Goal: Information Seeking & Learning: Check status

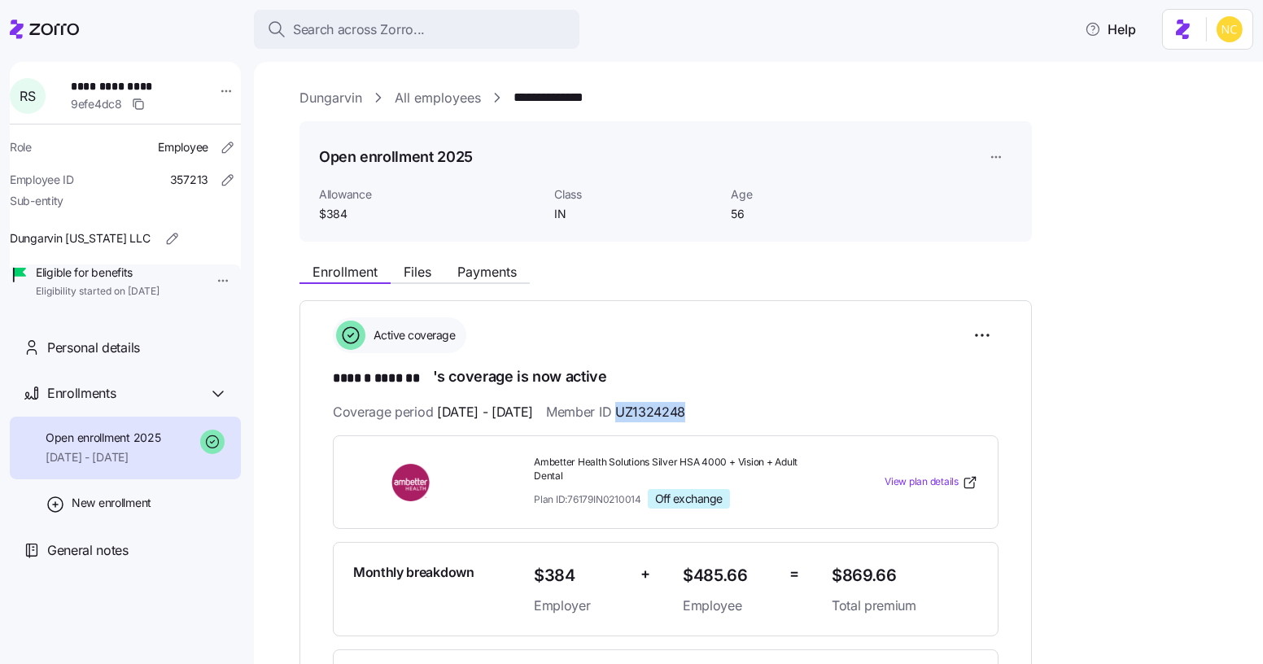
scroll to position [266, 0]
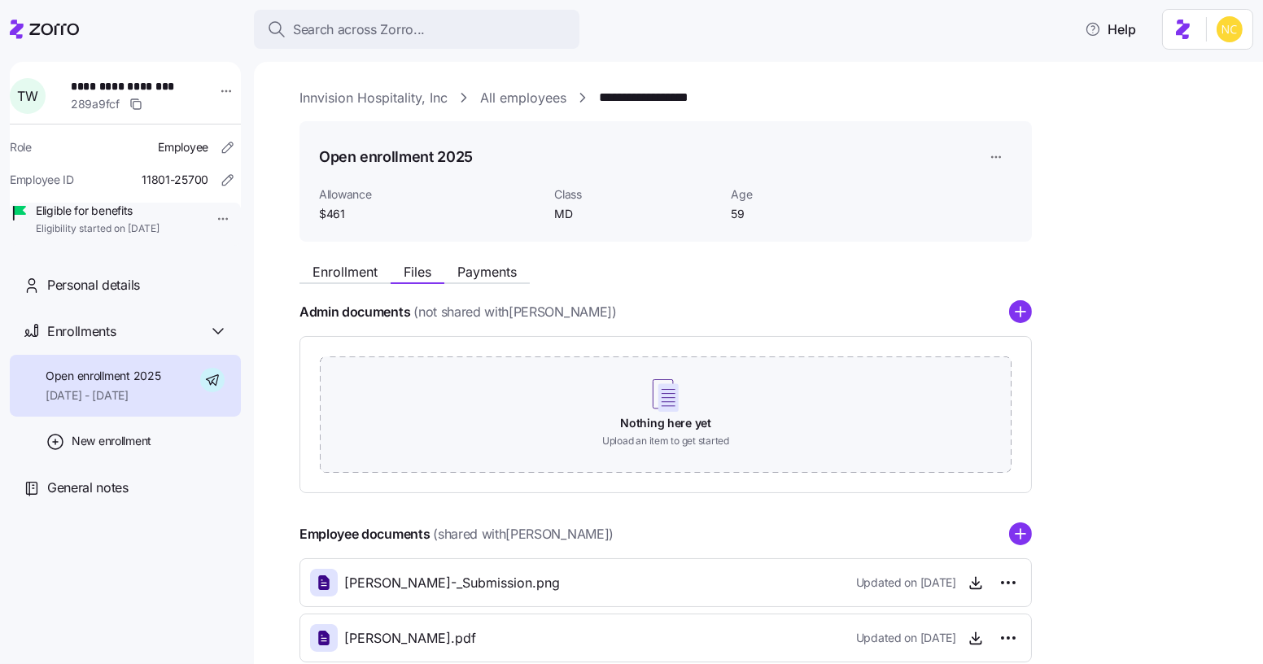
click at [325, 259] on div "Enrollment Files Payments" at bounding box center [665, 269] width 732 height 29
click at [336, 271] on span "Enrollment" at bounding box center [344, 271] width 65 height 13
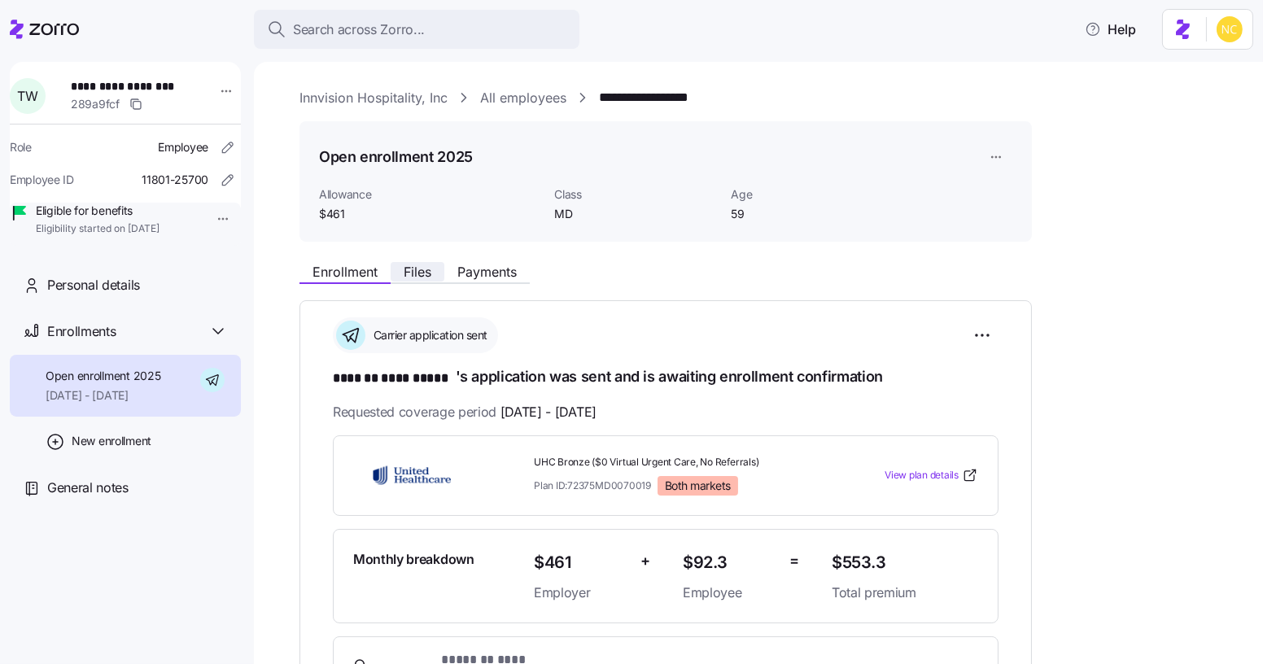
click at [408, 268] on span "Files" at bounding box center [418, 271] width 28 height 13
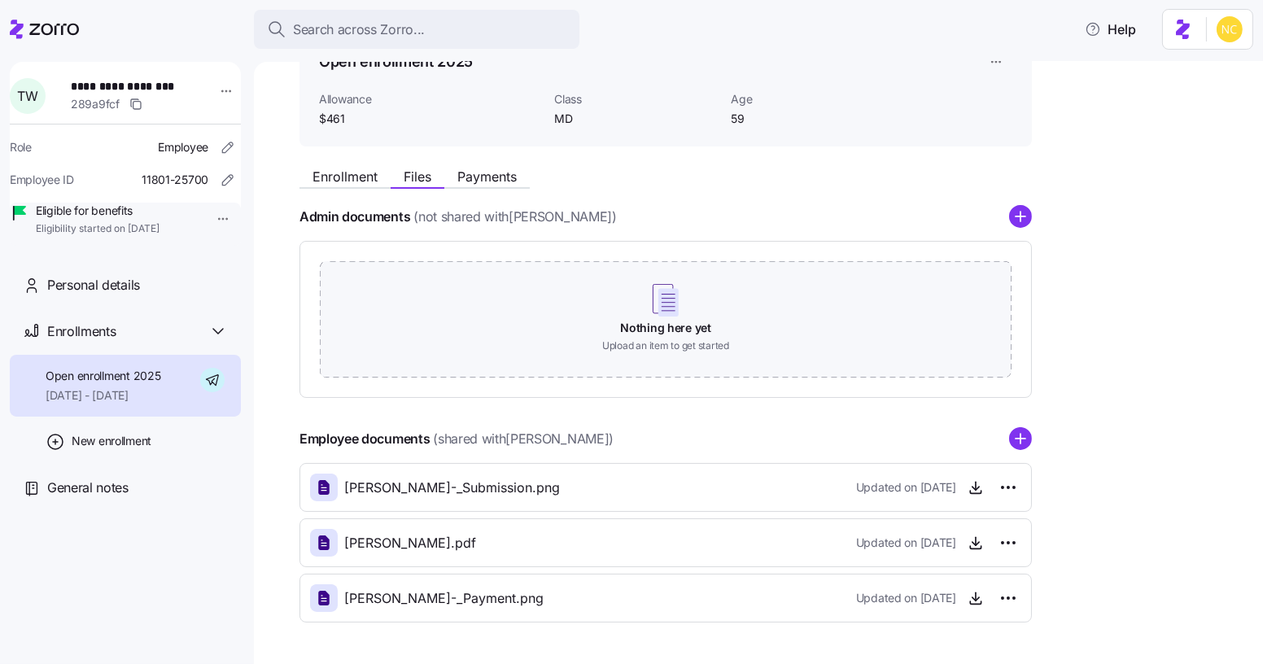
scroll to position [149, 0]
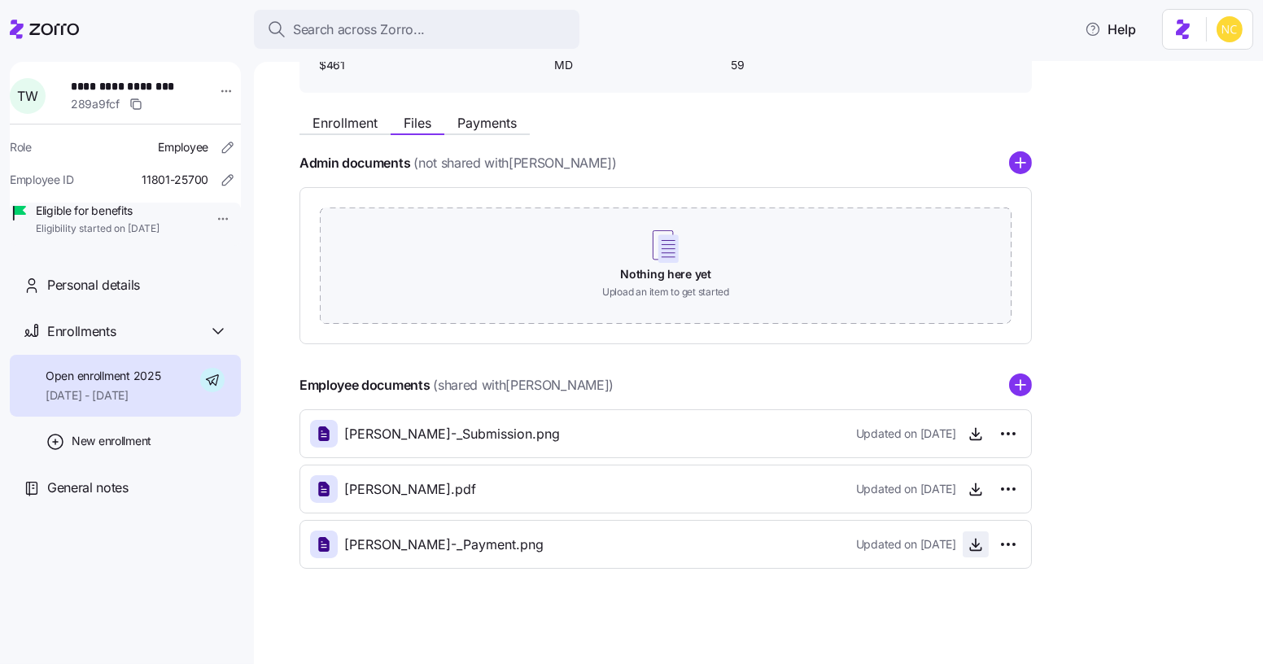
click at [977, 548] on icon "button" at bounding box center [976, 544] width 16 height 16
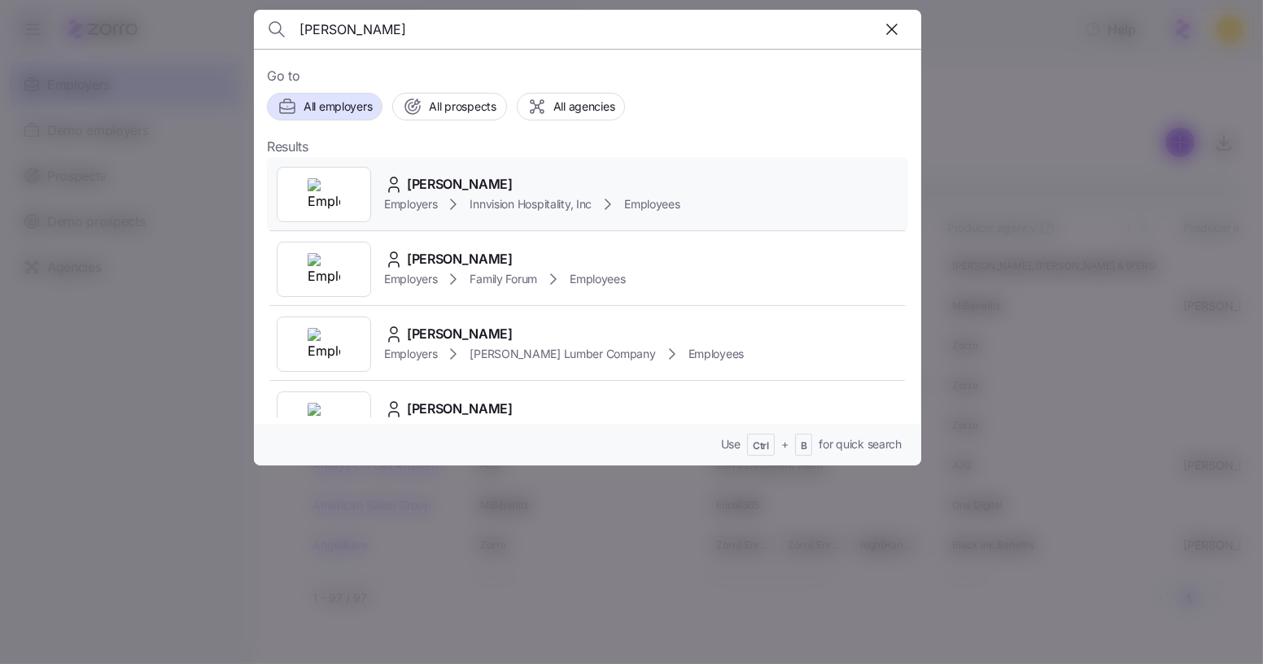
type input "westerlund"
click at [474, 160] on div "Theresa Westerlund Employers Innvision Hospitality, Inc Employees" at bounding box center [587, 194] width 641 height 75
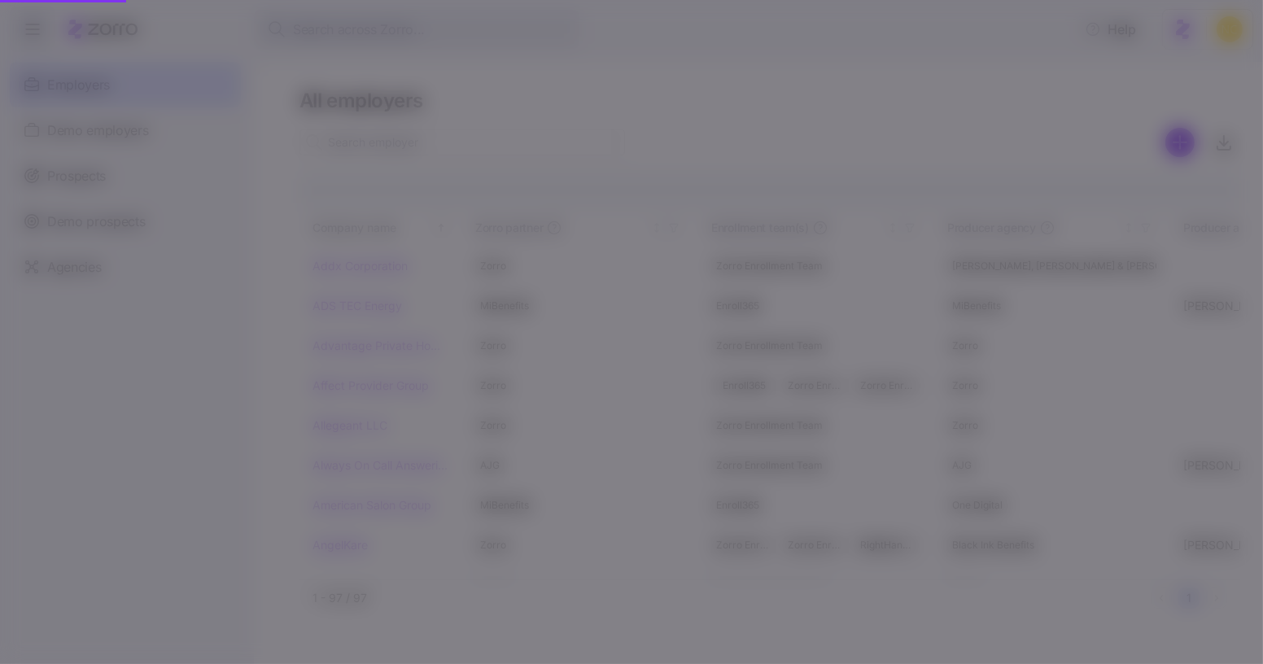
click at [483, 168] on div "Theresa Westerlund Employers Innvision Hospitality, Inc Employees" at bounding box center [587, 194] width 641 height 75
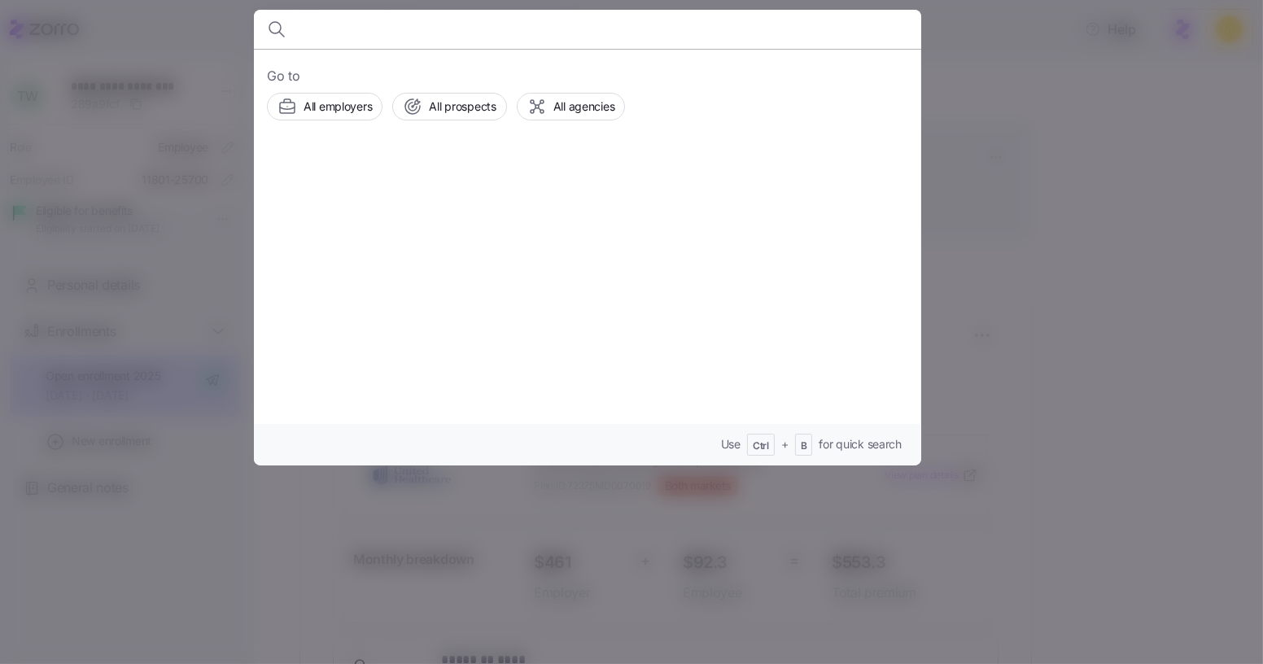
click at [949, 199] on div at bounding box center [631, 332] width 1263 height 664
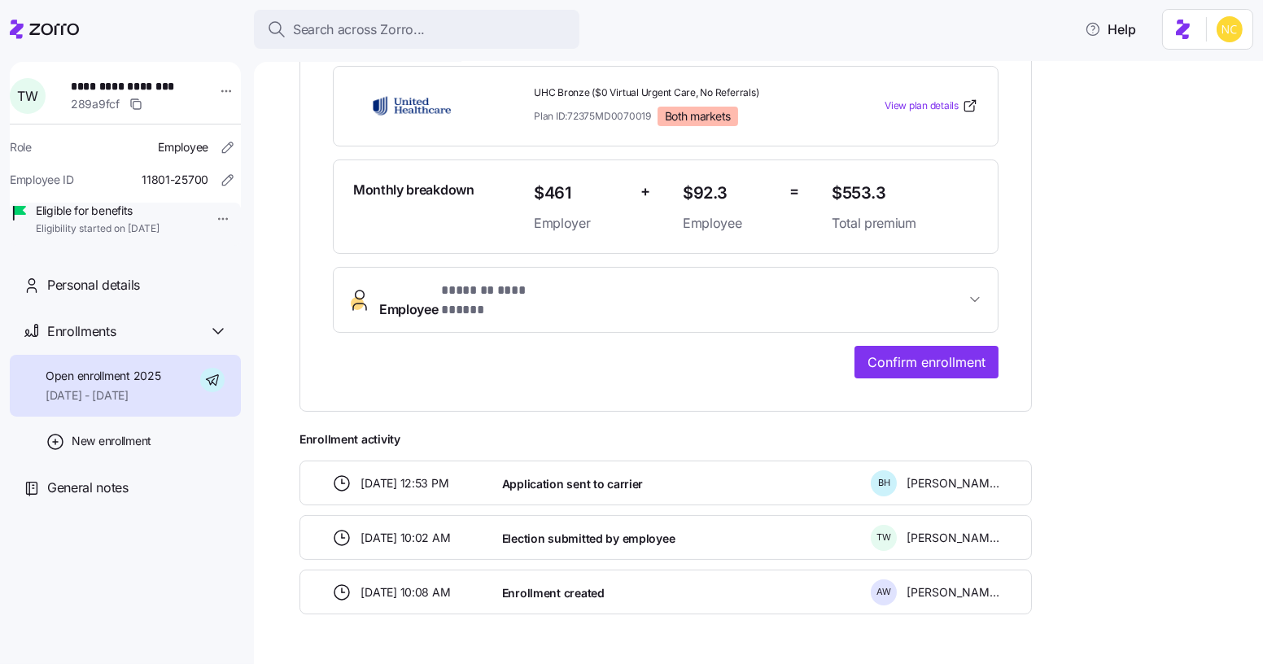
click at [461, 303] on button "**********" at bounding box center [666, 300] width 664 height 65
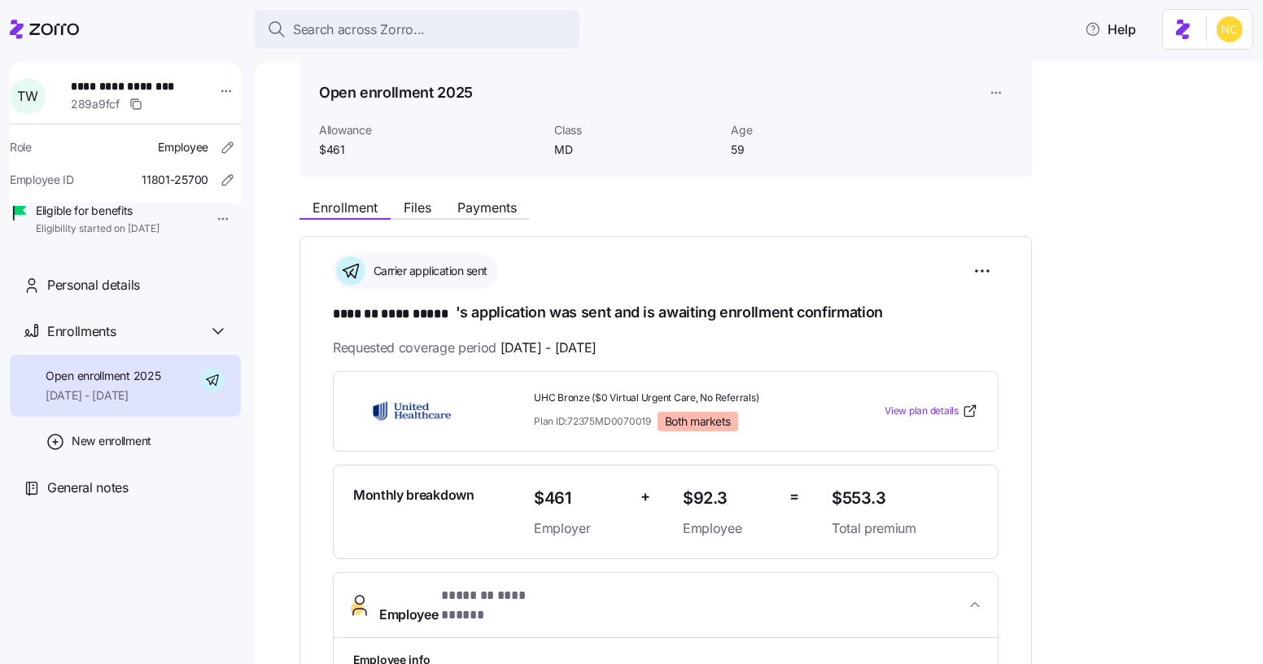
scroll to position [443, 0]
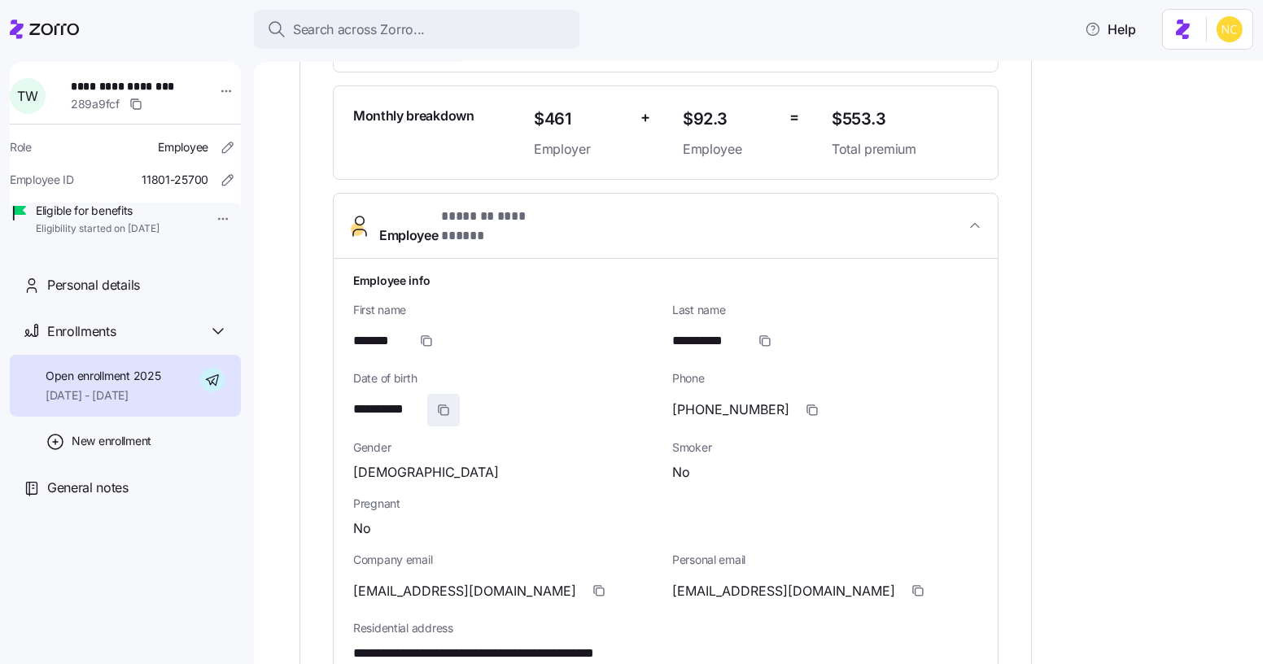
click at [448, 407] on icon "button" at bounding box center [444, 410] width 7 height 7
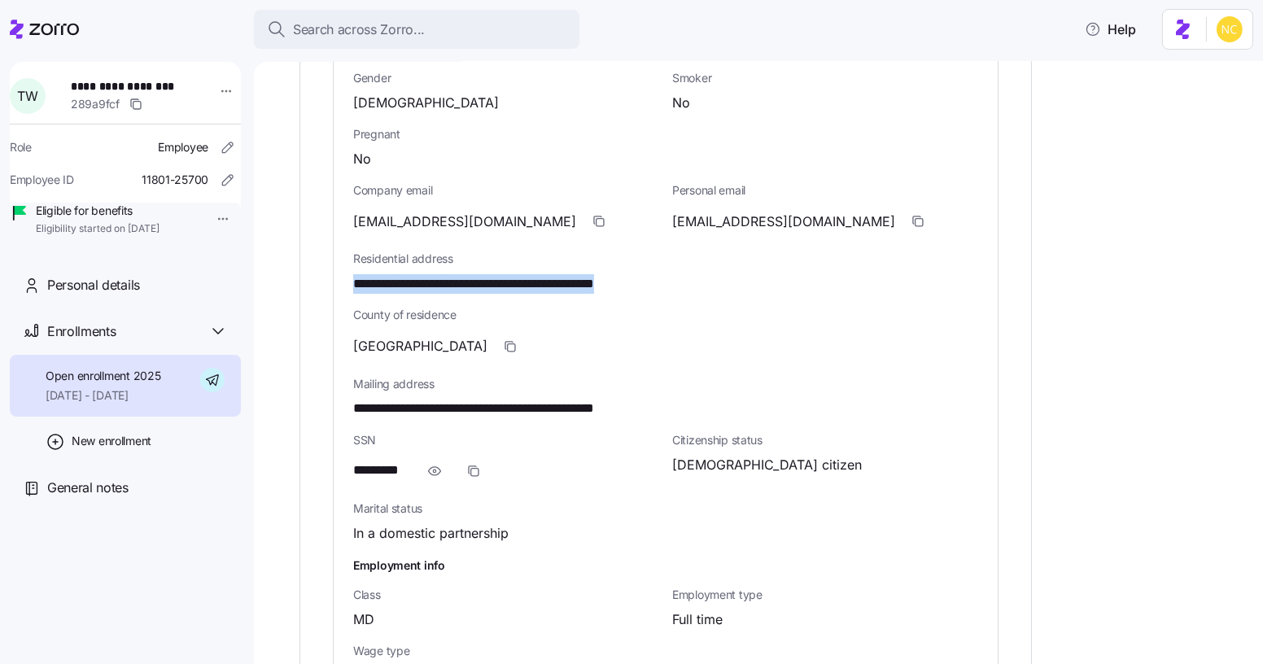
drag, startPoint x: 678, startPoint y: 263, endPoint x: 328, endPoint y: 277, distance: 350.2
click at [328, 279] on div "**********" at bounding box center [665, 132] width 732 height 1291
copy span "**********"
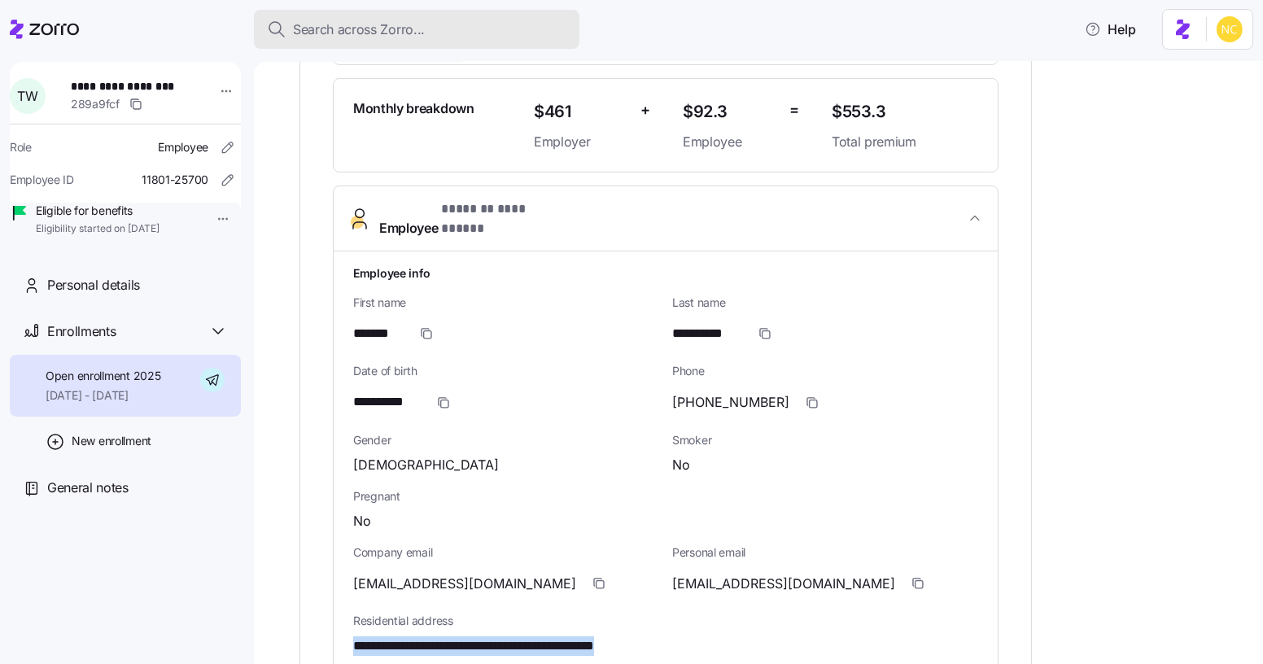
scroll to position [443, 0]
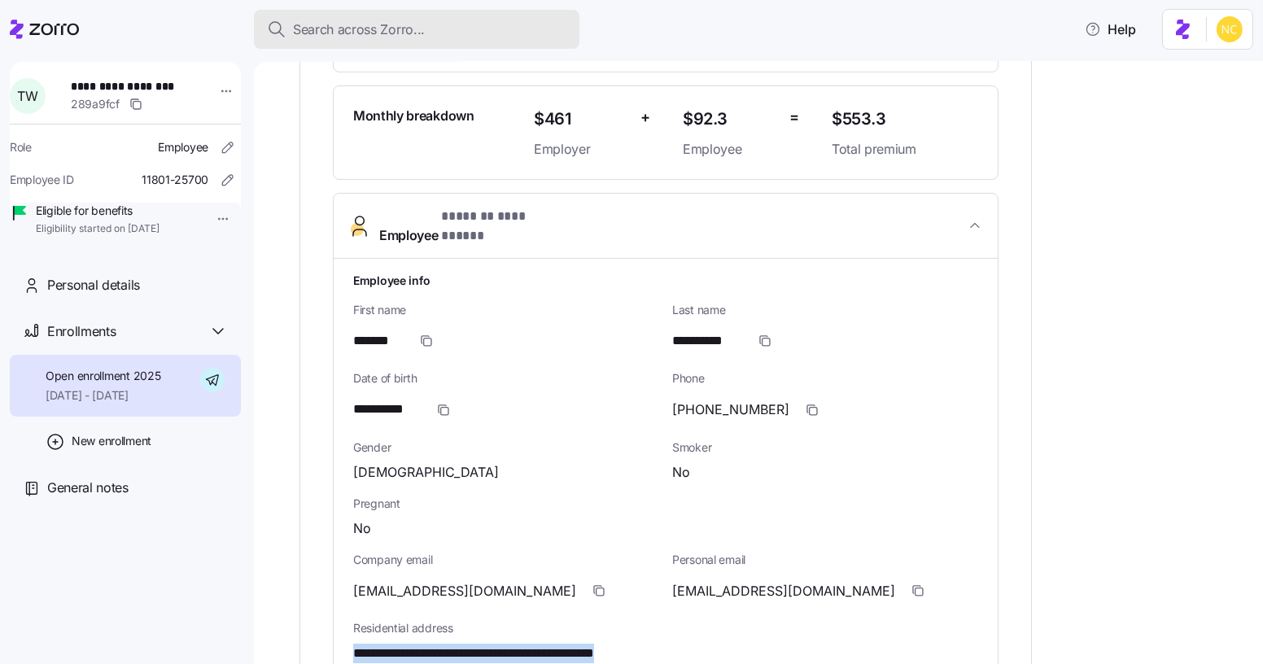
click at [400, 16] on button "Search across Zorro..." at bounding box center [417, 29] width 326 height 39
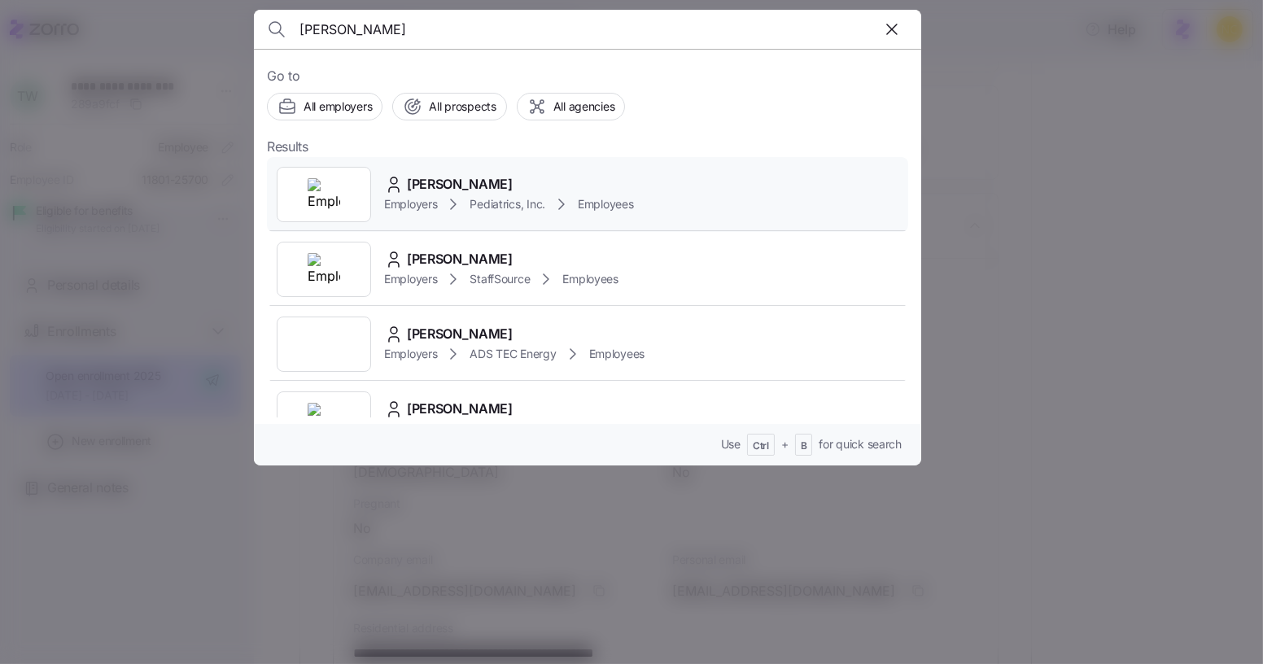
type input "kyle powers"
click at [464, 171] on div "Kyle Powers Employers Pediatrics, Inc. Employees" at bounding box center [587, 194] width 641 height 75
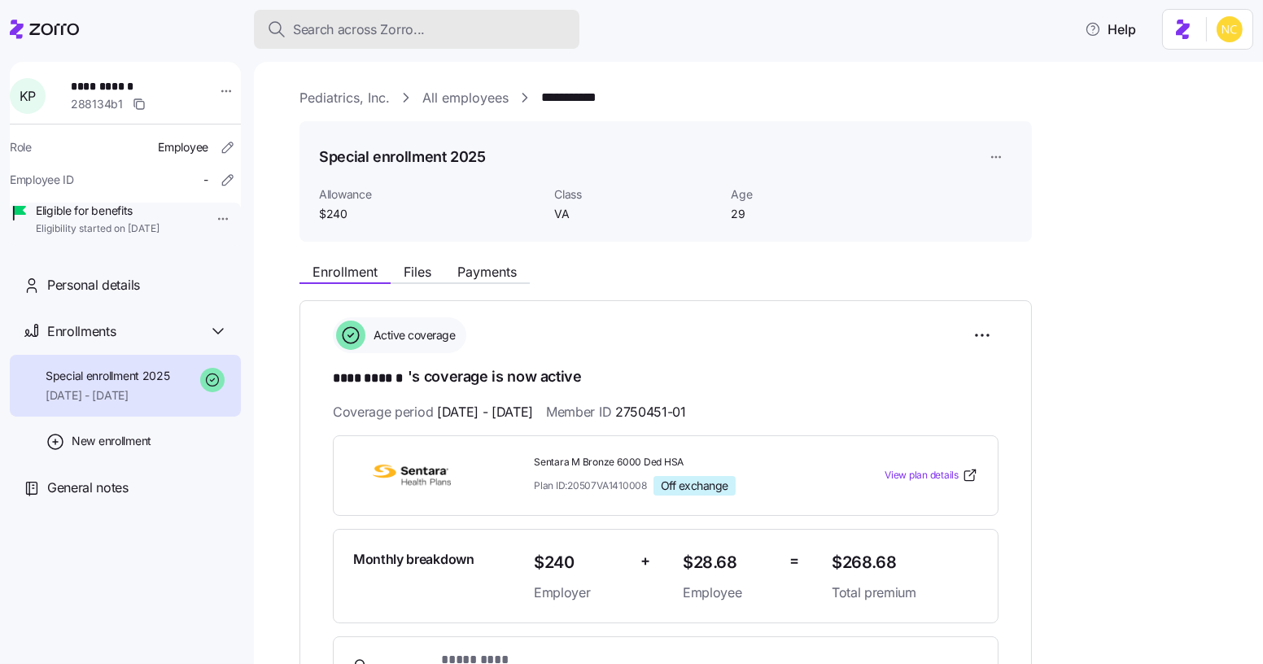
click at [492, 15] on button "Search across Zorro..." at bounding box center [417, 29] width 326 height 39
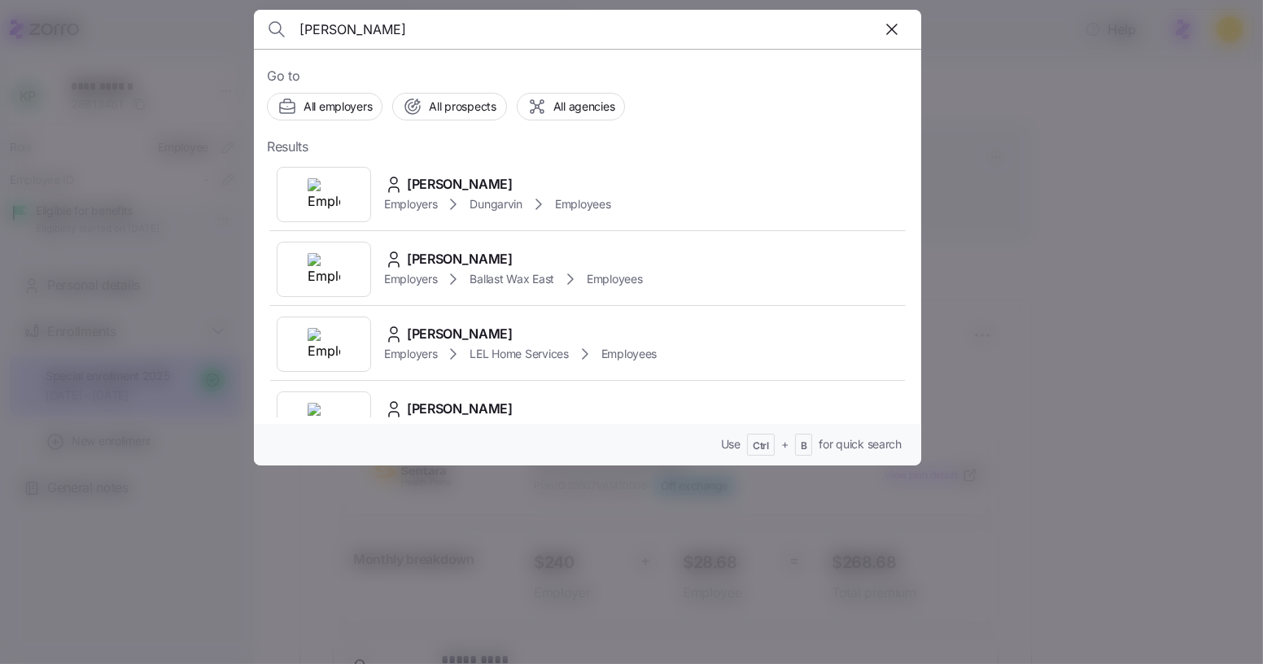
type input "jerrica lew"
click at [409, 176] on span "Jerrica Lewis" at bounding box center [460, 184] width 106 height 20
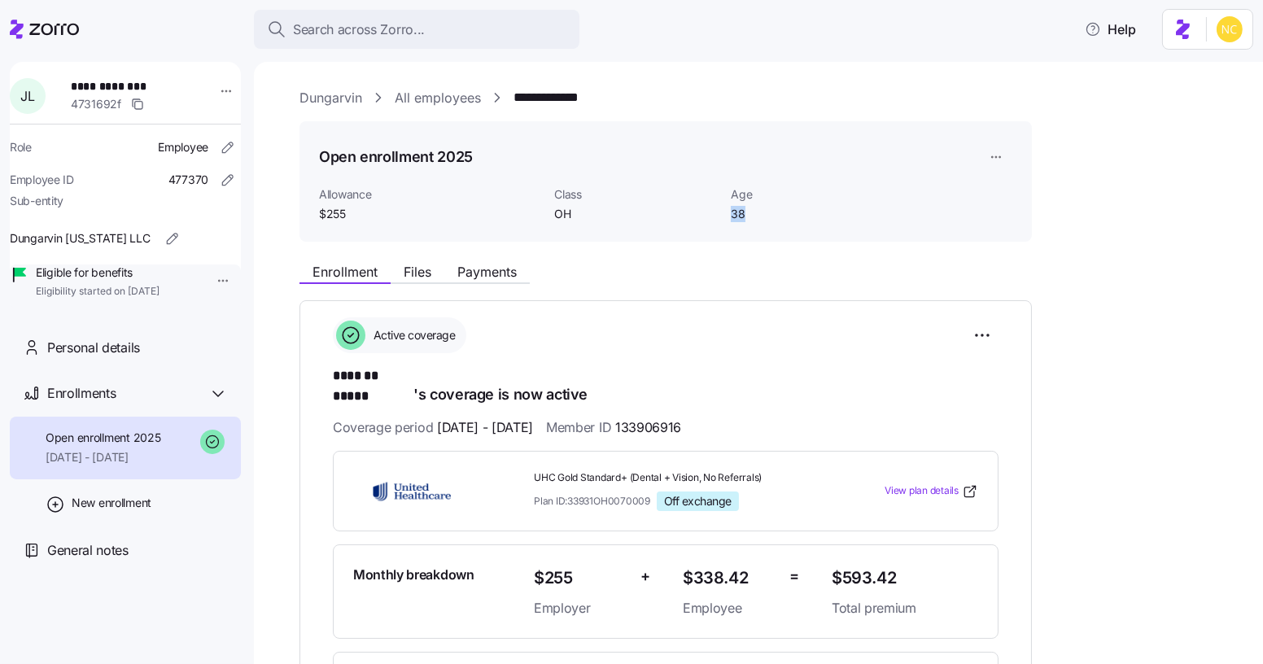
drag, startPoint x: 822, startPoint y: 198, endPoint x: 643, endPoint y: 16, distance: 254.9
click at [822, 198] on div "Age 38" at bounding box center [813, 204] width 164 height 37
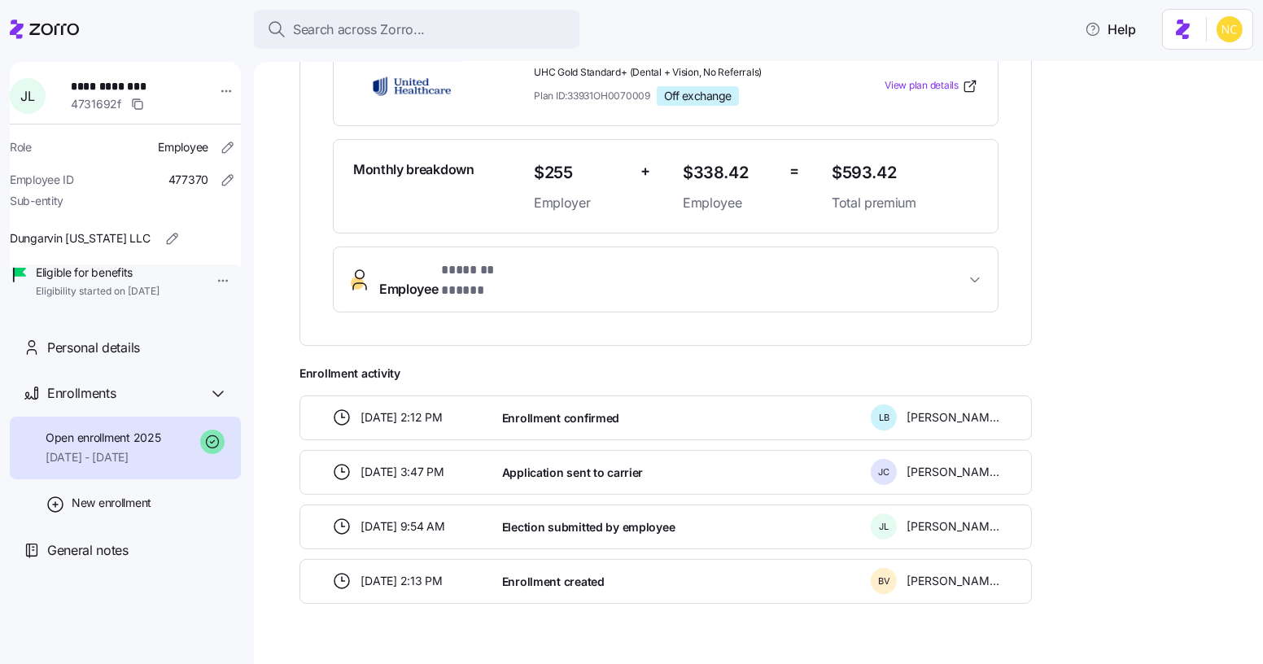
click at [487, 269] on button "Employee * ******* ***** *" at bounding box center [666, 279] width 664 height 65
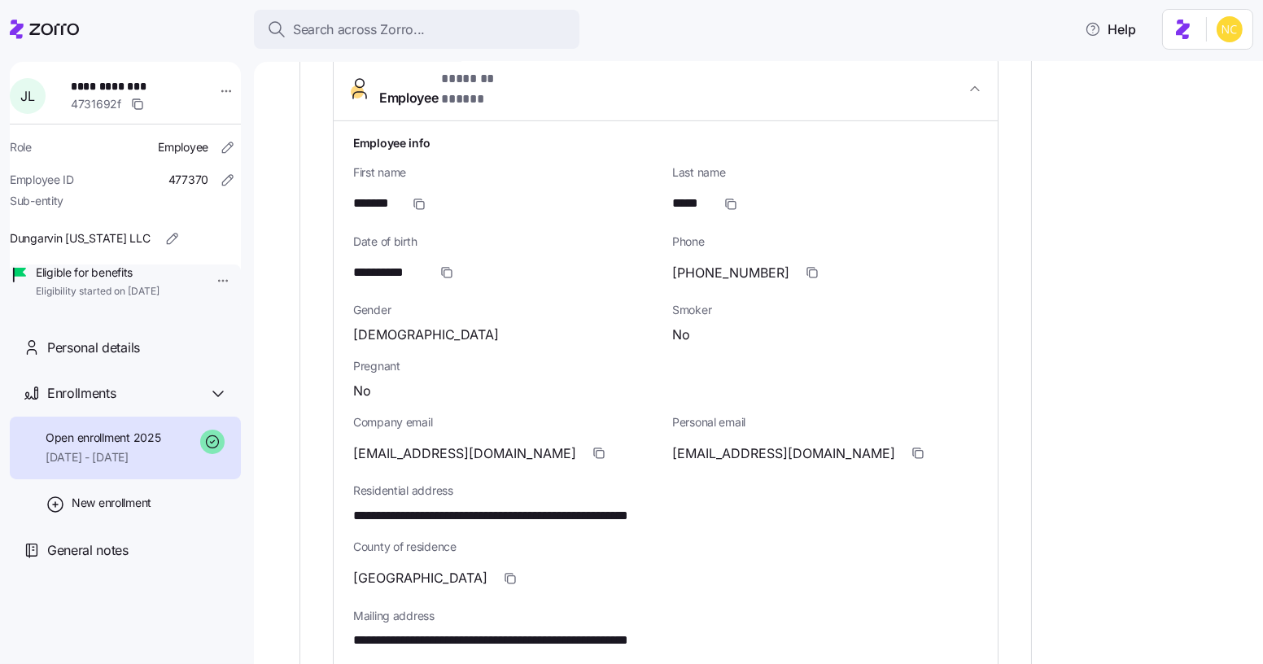
scroll to position [627, 0]
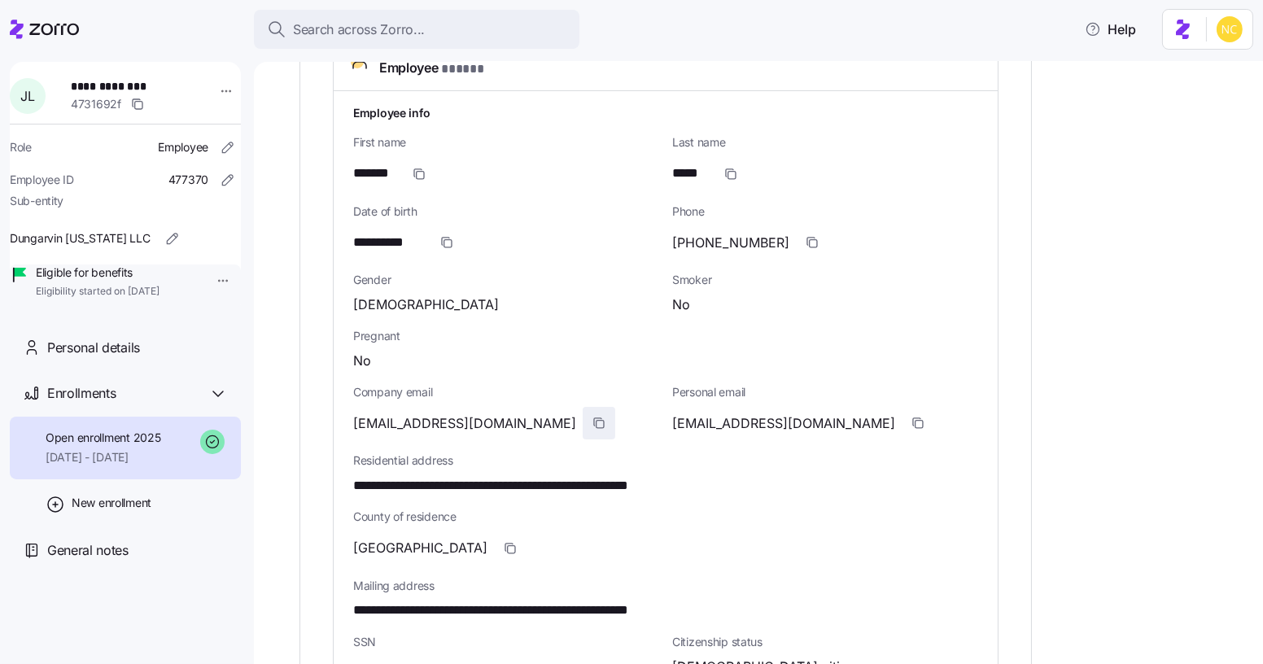
click at [583, 408] on span "button" at bounding box center [598, 423] width 31 height 31
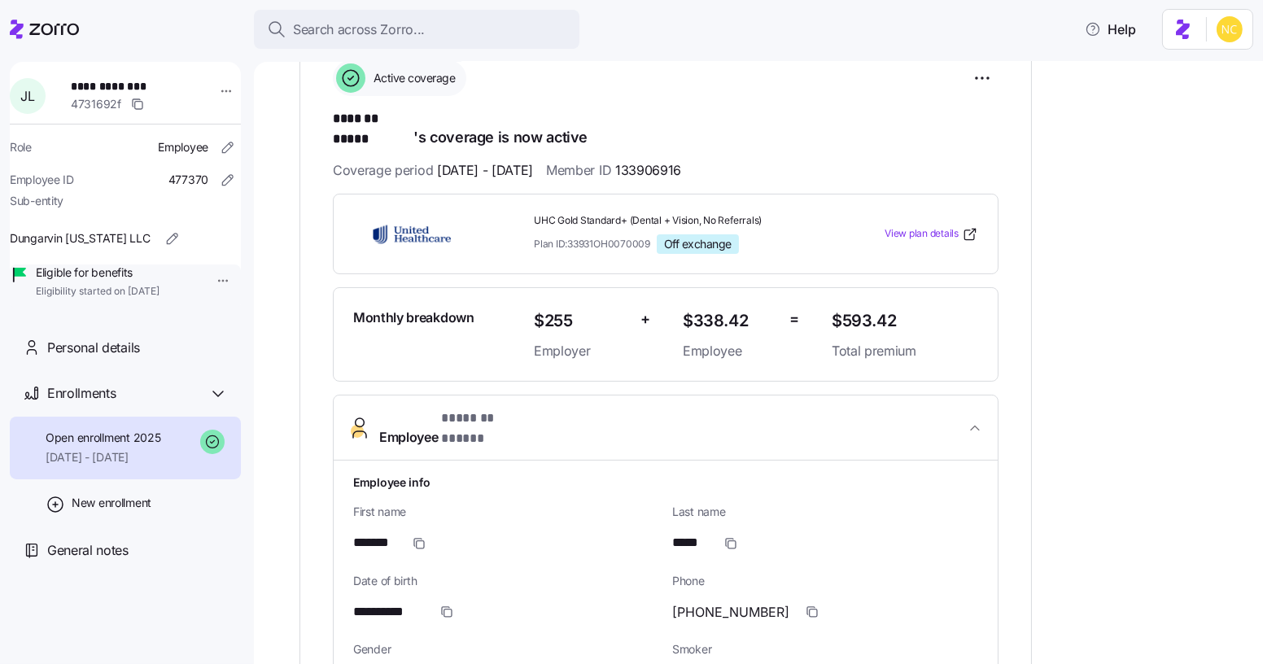
scroll to position [0, 0]
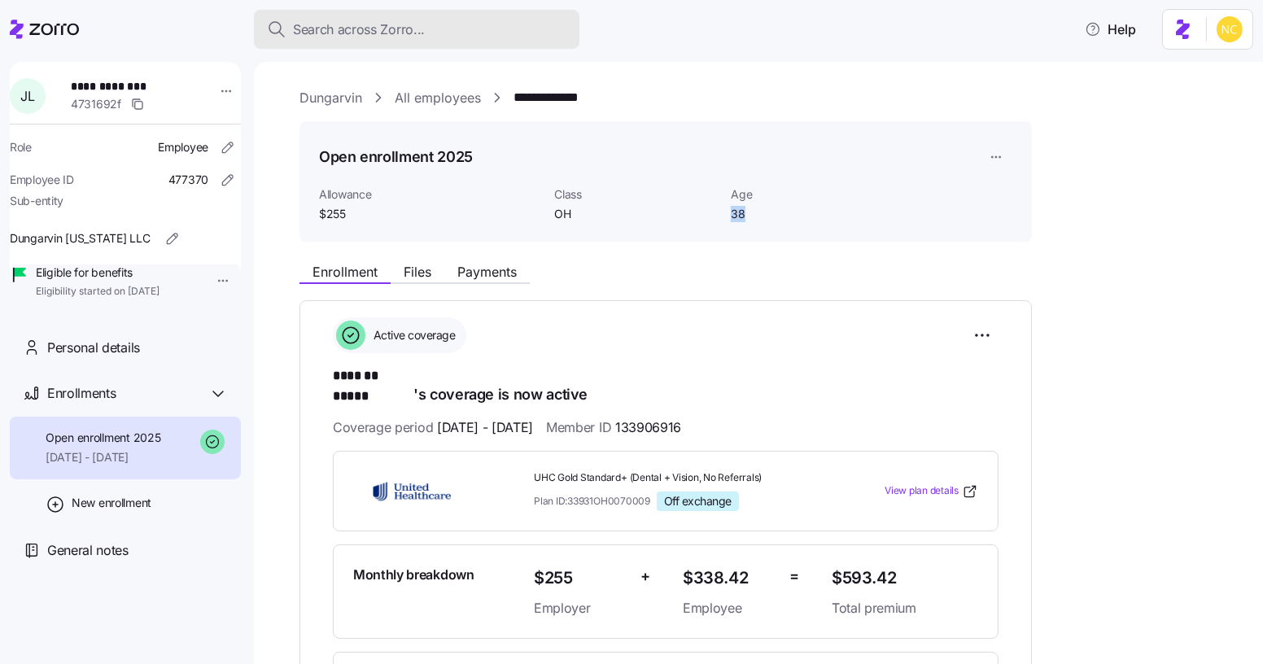
click at [481, 23] on div "Search across Zorro..." at bounding box center [416, 30] width 299 height 20
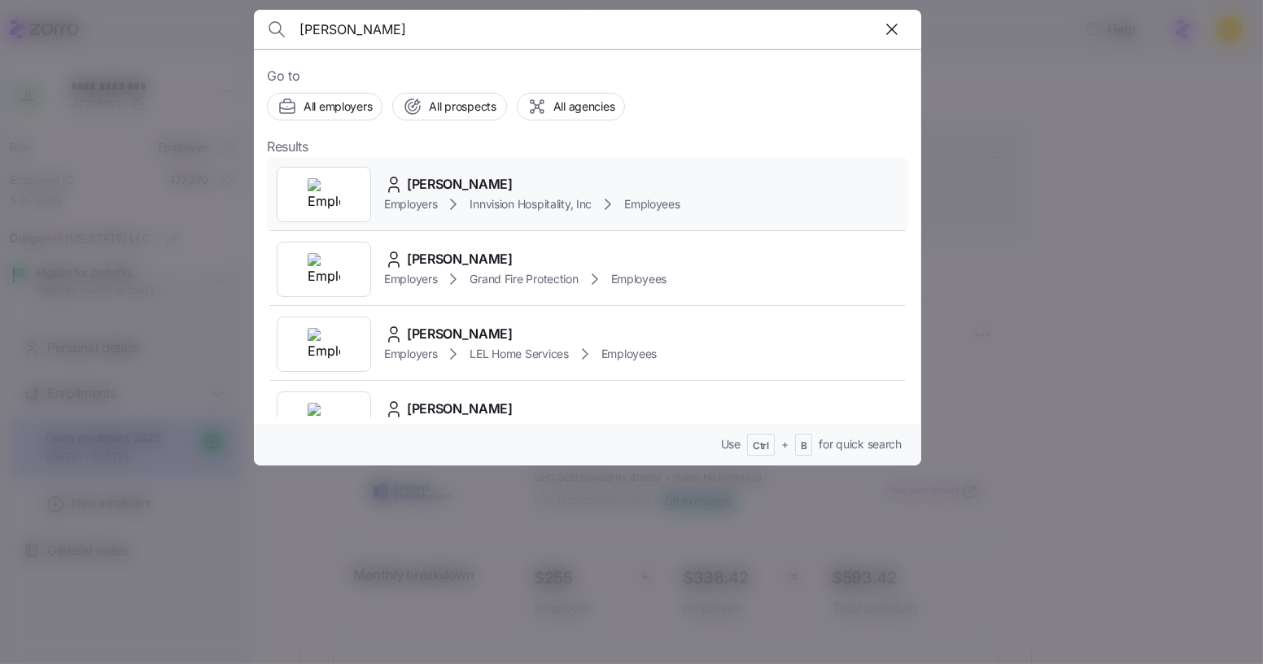
type input "theresa wester"
click at [438, 181] on span "Theresa Westerlund" at bounding box center [460, 184] width 106 height 20
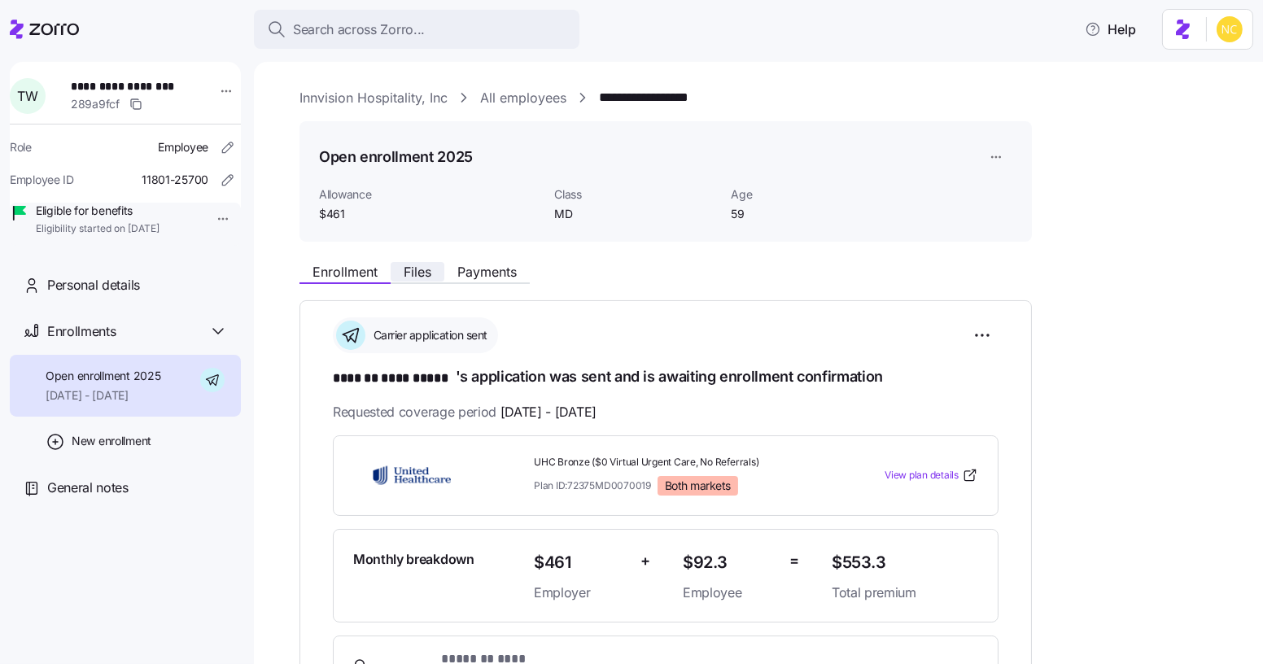
click at [390, 266] on button "Enrollment" at bounding box center [344, 272] width 91 height 20
click at [404, 273] on span "Files" at bounding box center [418, 271] width 28 height 13
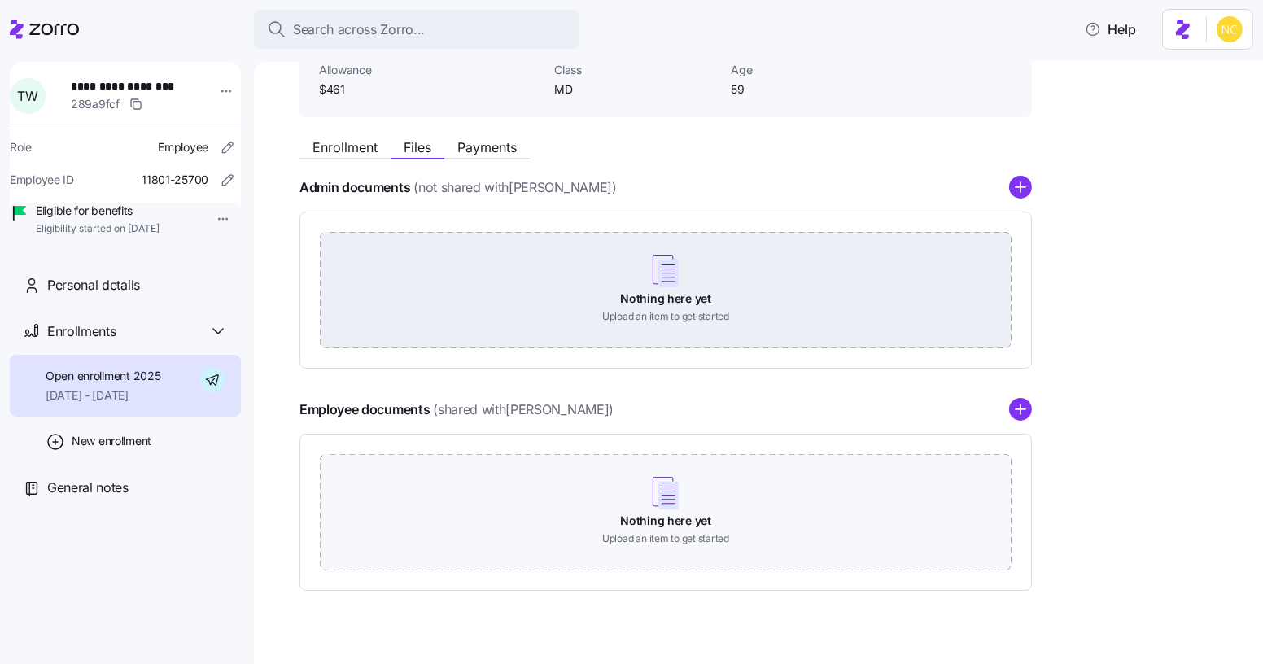
scroll to position [149, 0]
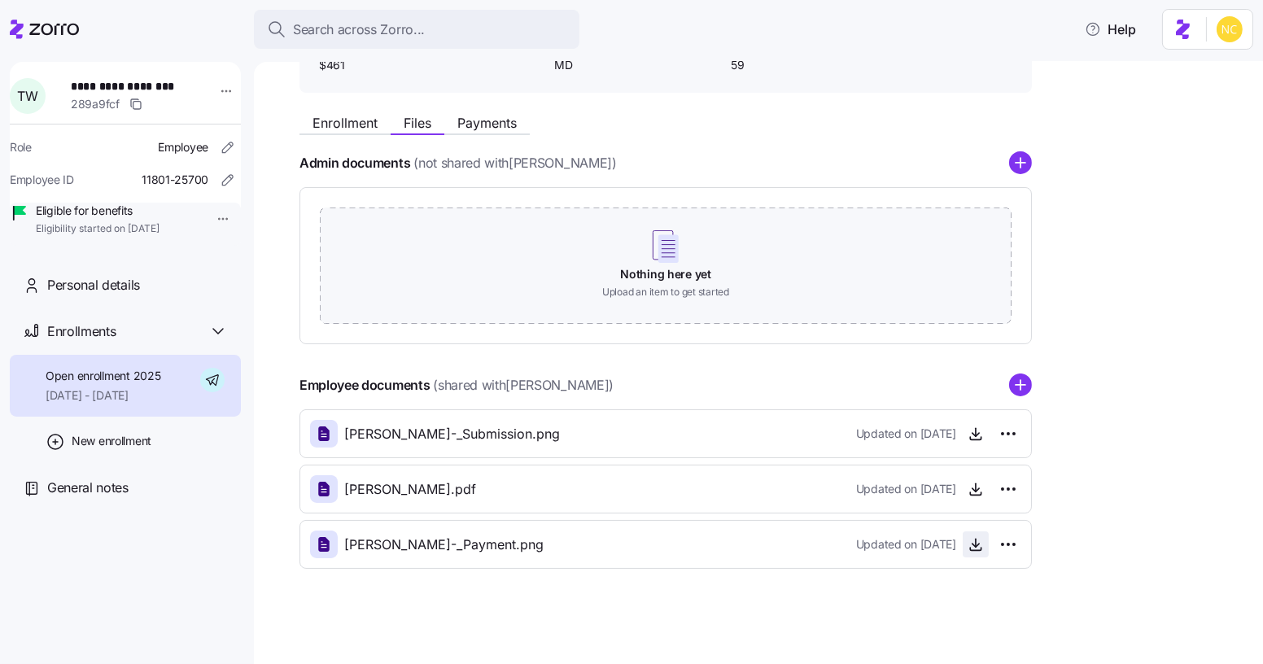
click at [981, 541] on icon "button" at bounding box center [976, 544] width 16 height 16
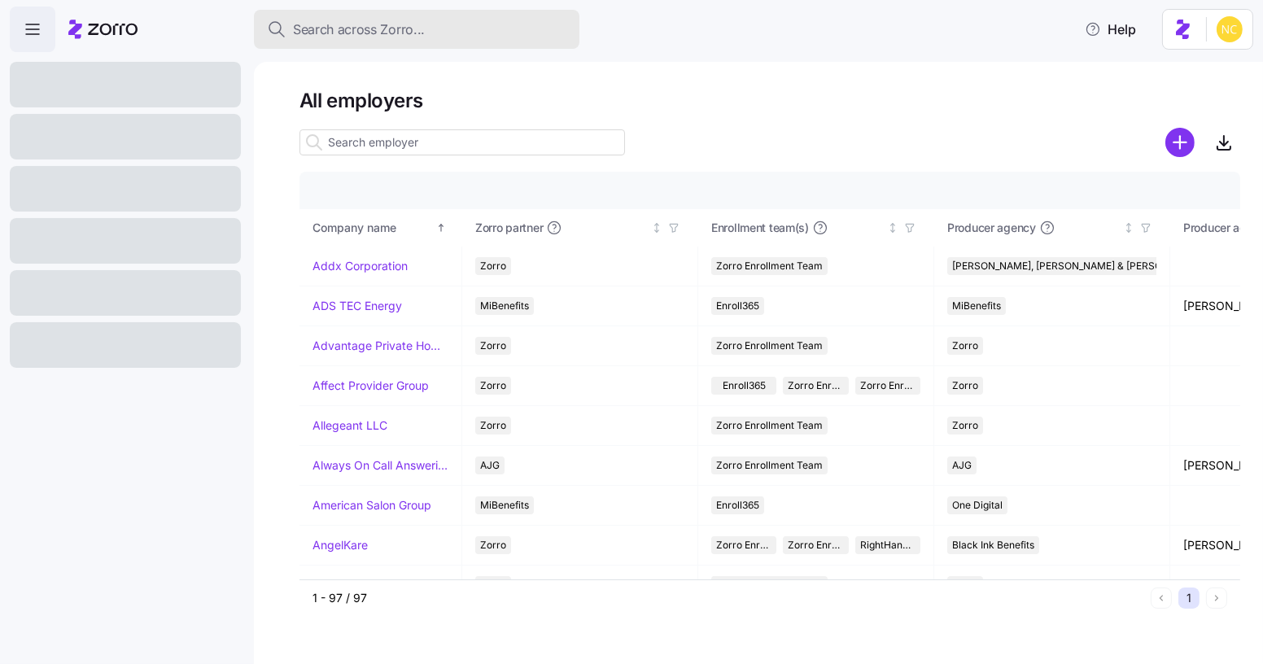
drag, startPoint x: 404, startPoint y: 34, endPoint x: 398, endPoint y: 27, distance: 9.3
click at [399, 28] on span "Search across Zorro..." at bounding box center [359, 30] width 132 height 20
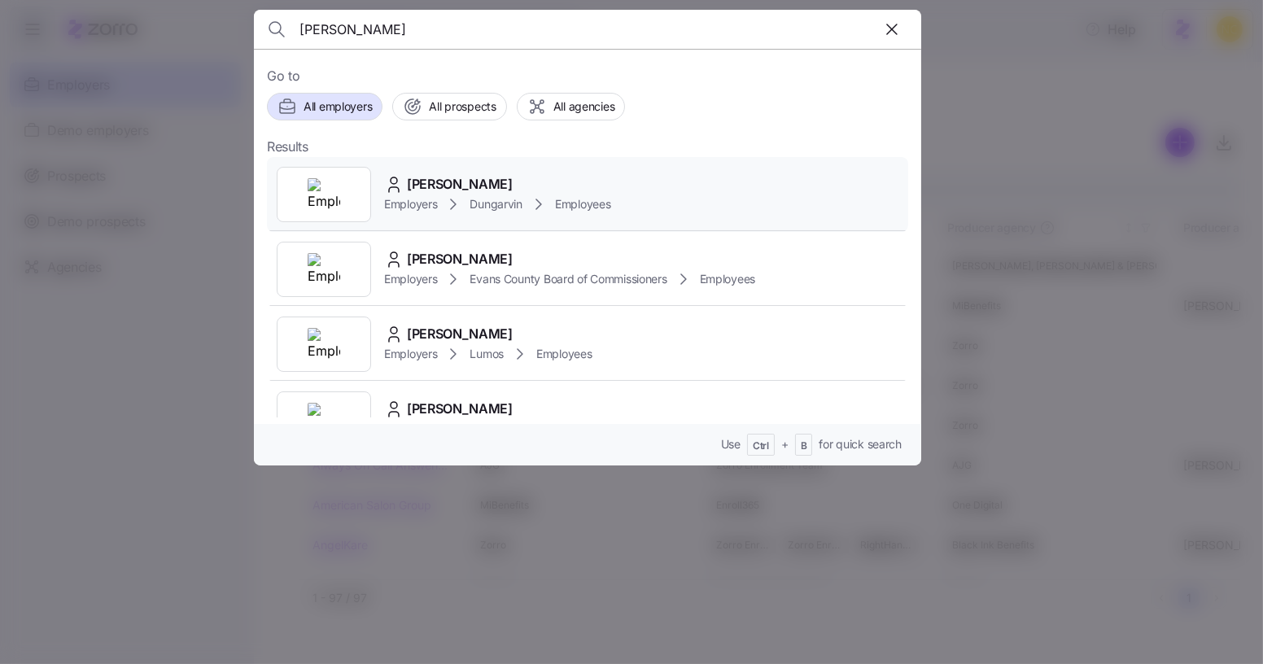
type input "jerrica lewis"
click at [466, 205] on div "Employers Dungarvin Employees" at bounding box center [497, 204] width 226 height 20
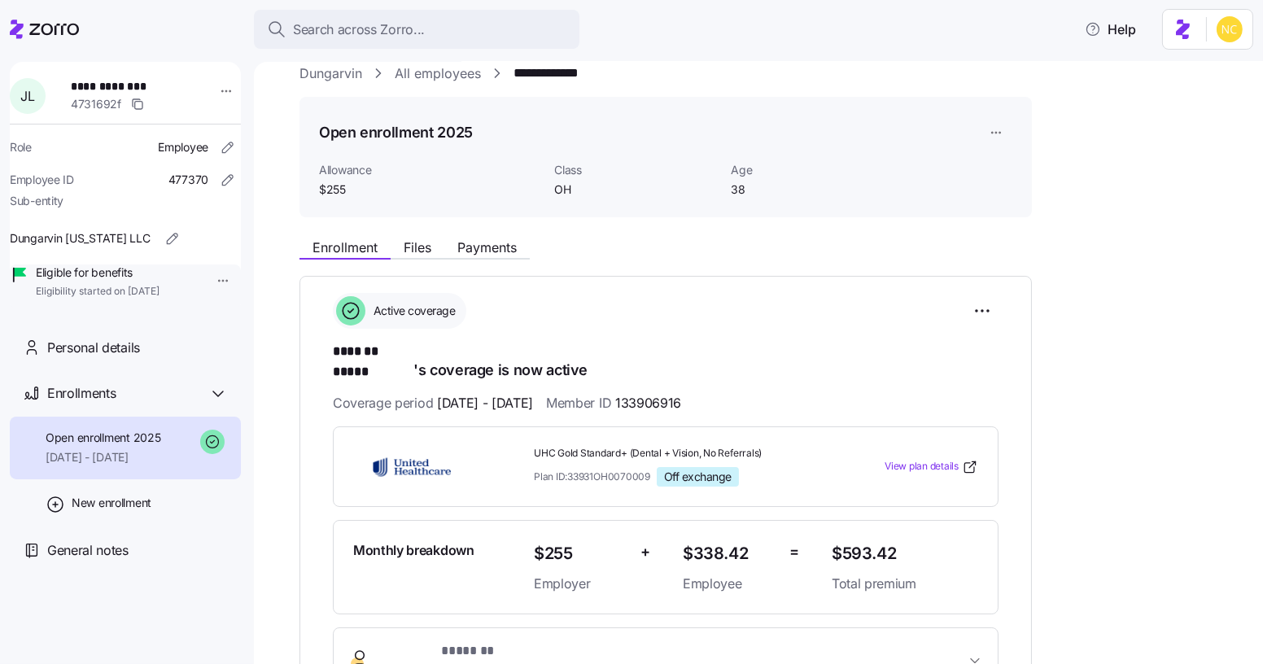
scroll to position [147, 0]
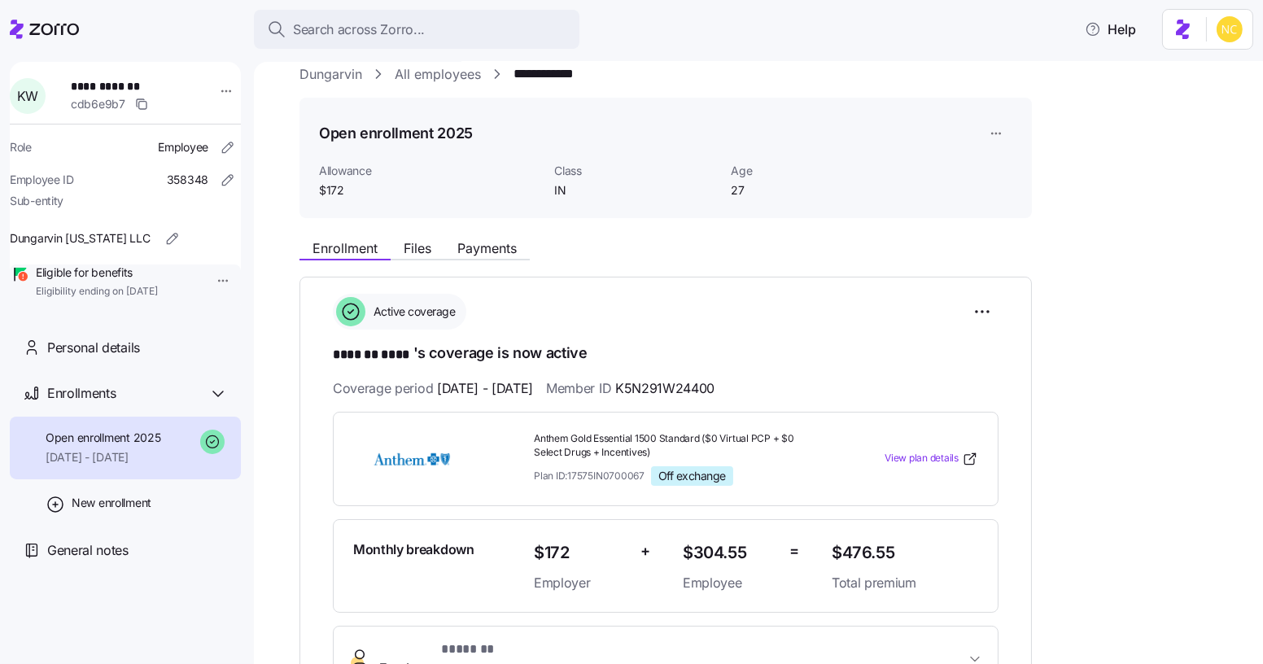
scroll to position [147, 0]
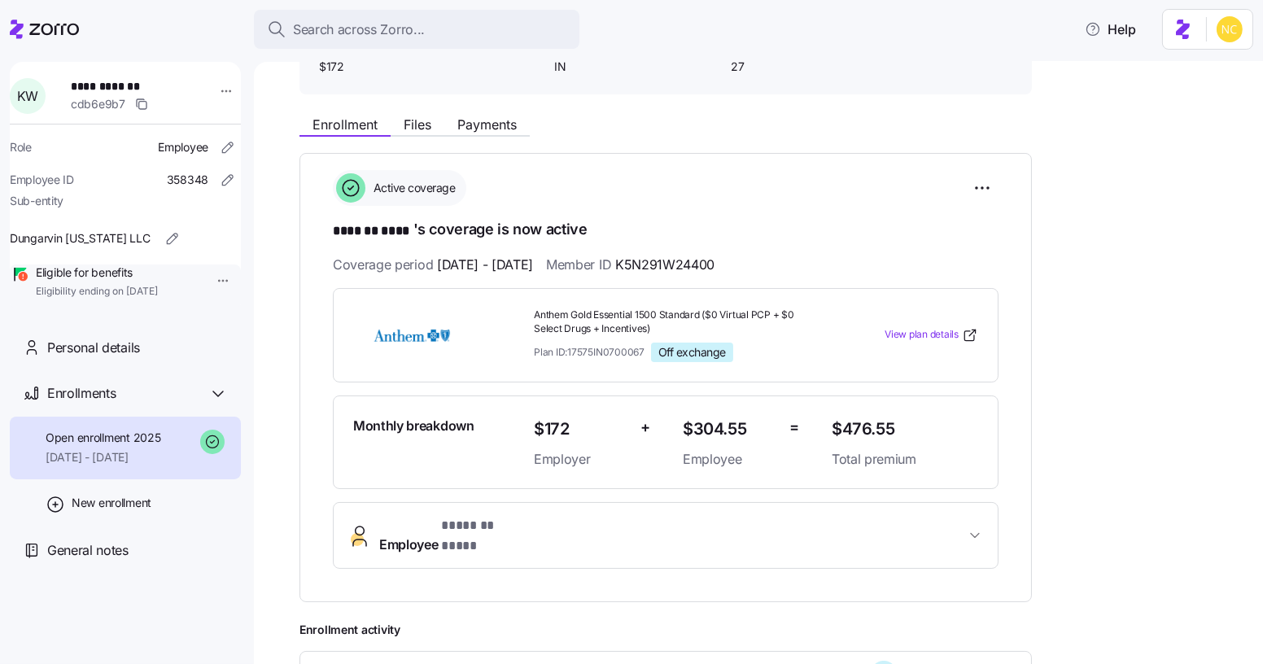
click at [498, 528] on span "* ******* **** *" at bounding box center [484, 526] width 87 height 20
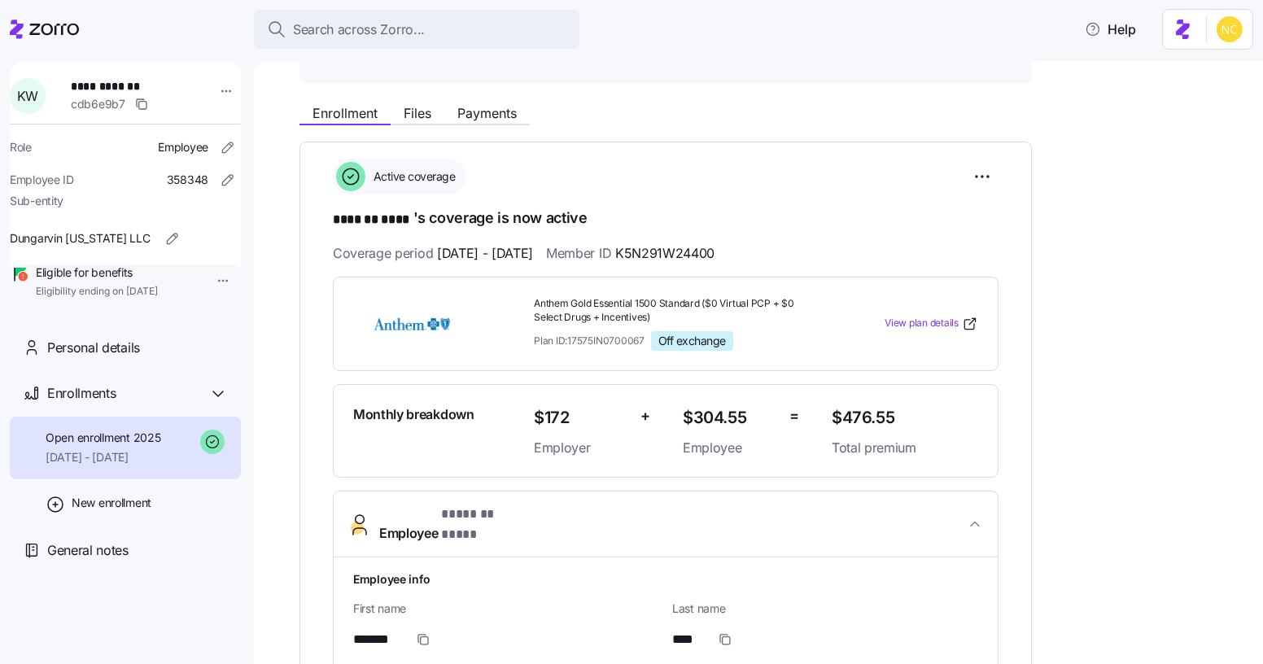
scroll to position [0, 0]
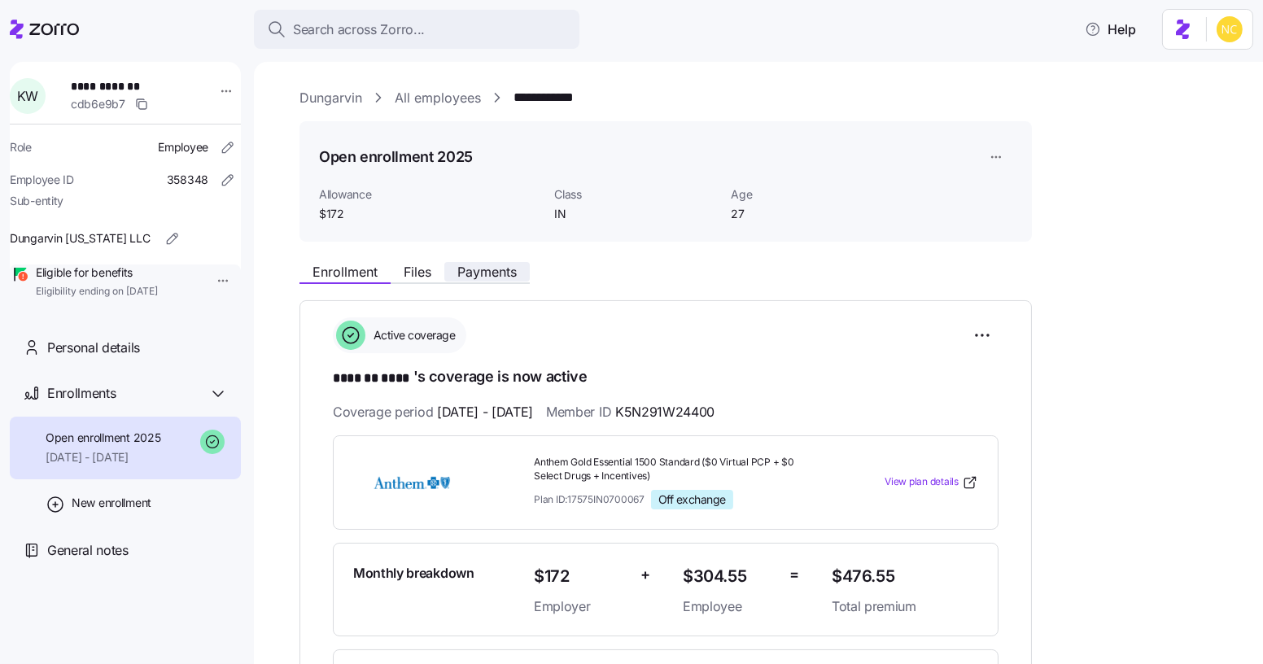
click at [468, 277] on span "Payments" at bounding box center [486, 271] width 59 height 13
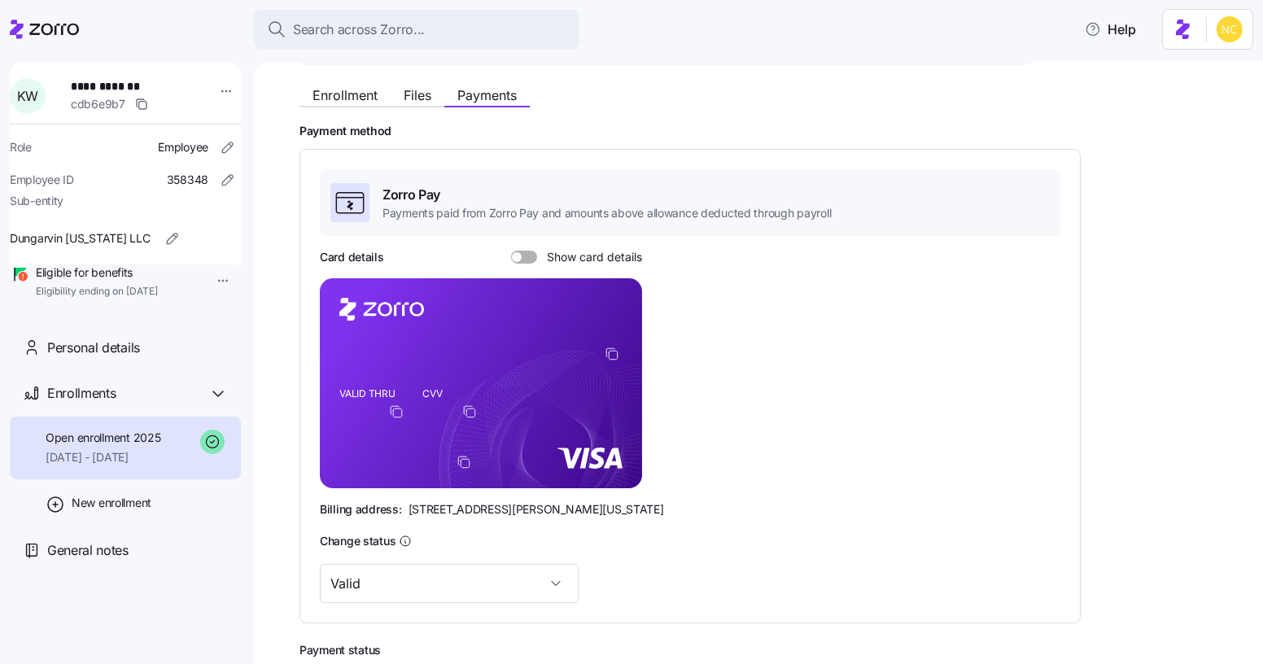
scroll to position [149, 0]
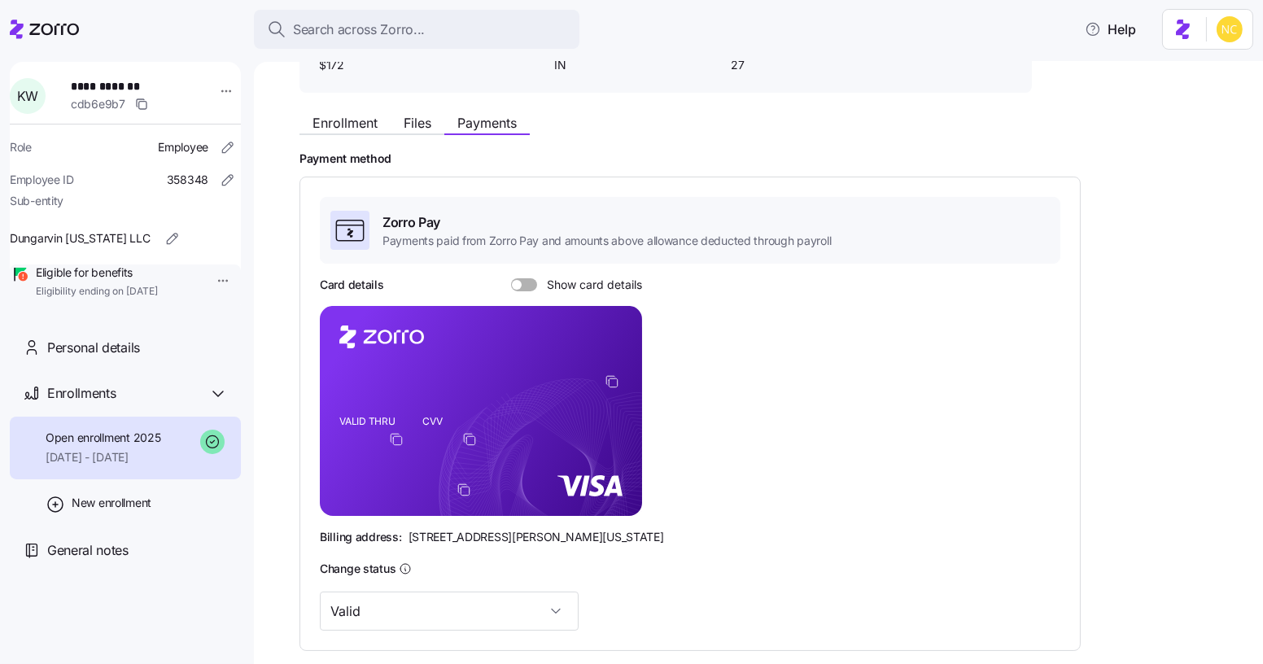
click at [526, 293] on div "Card details Show card details VALID THRU CVV Billing address: 810 Sharon Drive…" at bounding box center [690, 411] width 741 height 269
click at [522, 278] on span at bounding box center [530, 284] width 16 height 13
click at [511, 278] on input "Show card details" at bounding box center [511, 278] width 0 height 0
click at [370, 130] on button "Enrollment" at bounding box center [344, 123] width 91 height 20
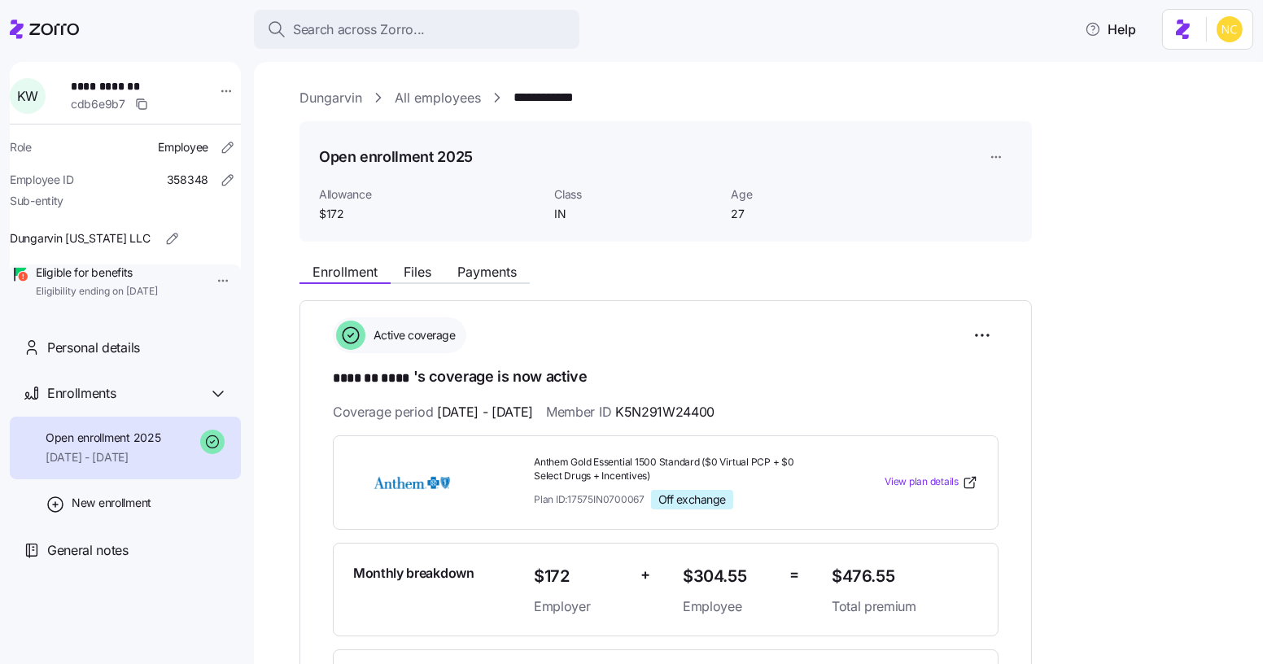
click at [483, 283] on div "**********" at bounding box center [769, 658] width 941 height 806
click at [475, 273] on span "Payments" at bounding box center [486, 271] width 59 height 13
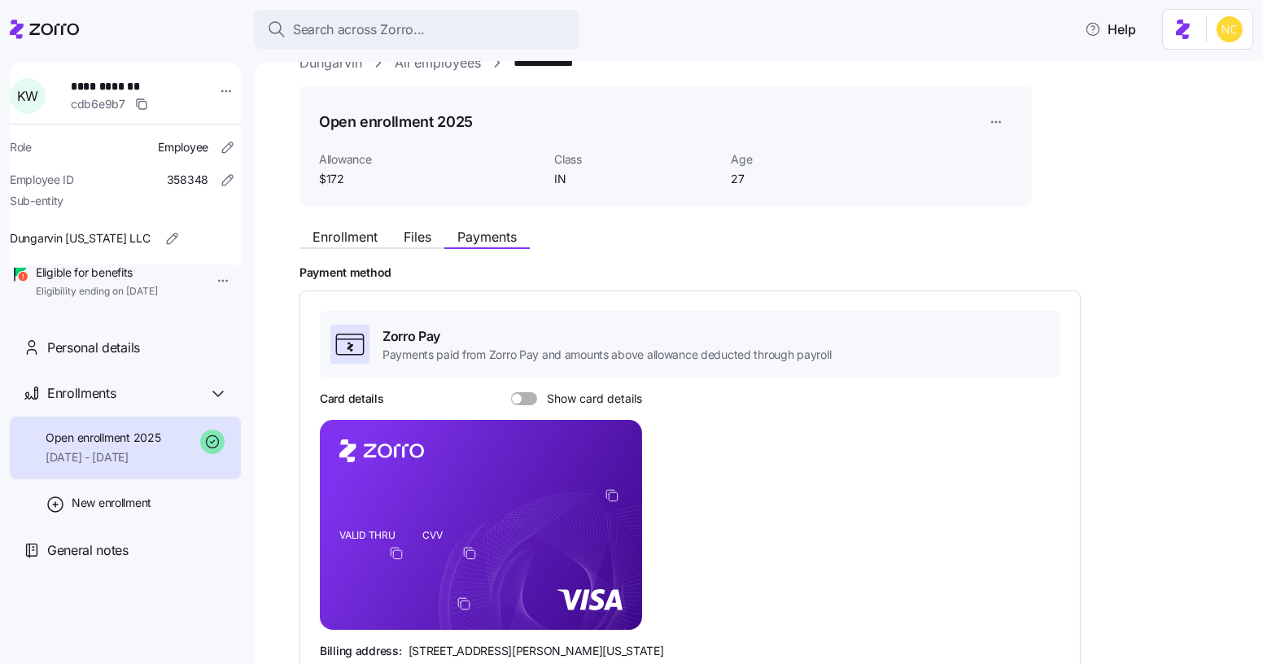
scroll to position [147, 0]
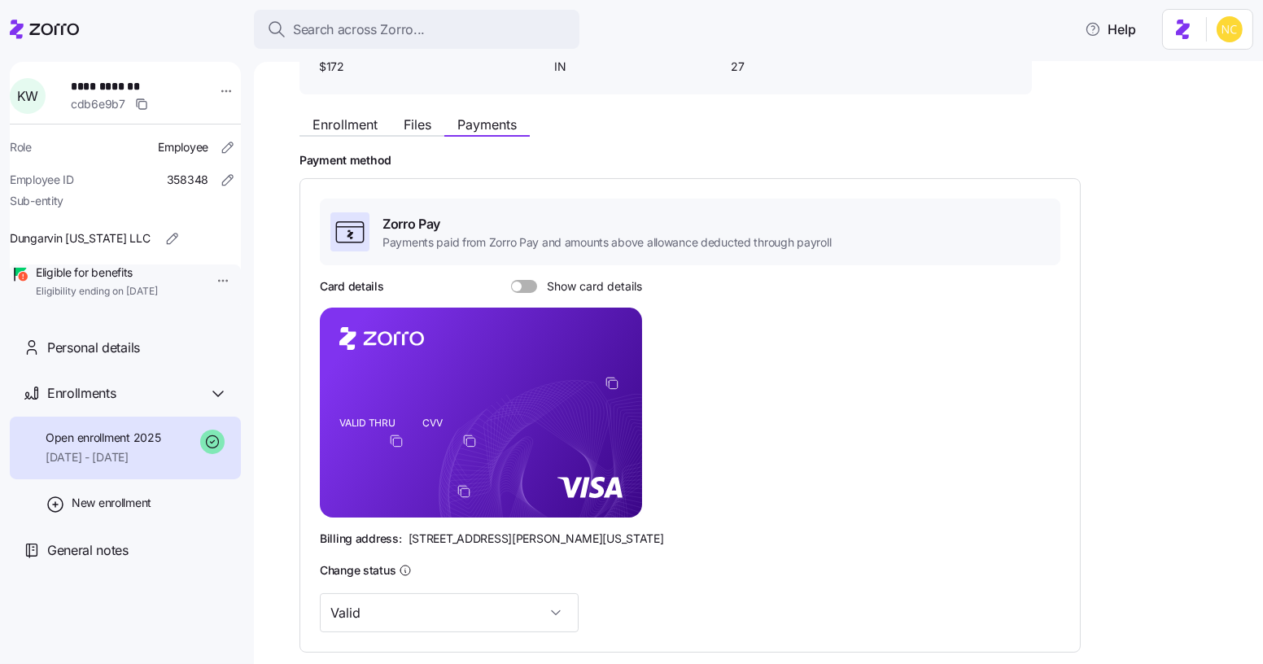
click at [535, 298] on div "Card details Show card details VALID THRU CVV Billing address: [STREET_ADDRESS]…" at bounding box center [690, 412] width 741 height 269
click at [519, 290] on div at bounding box center [524, 286] width 26 height 13
click at [511, 280] on input "Show card details" at bounding box center [511, 280] width 0 height 0
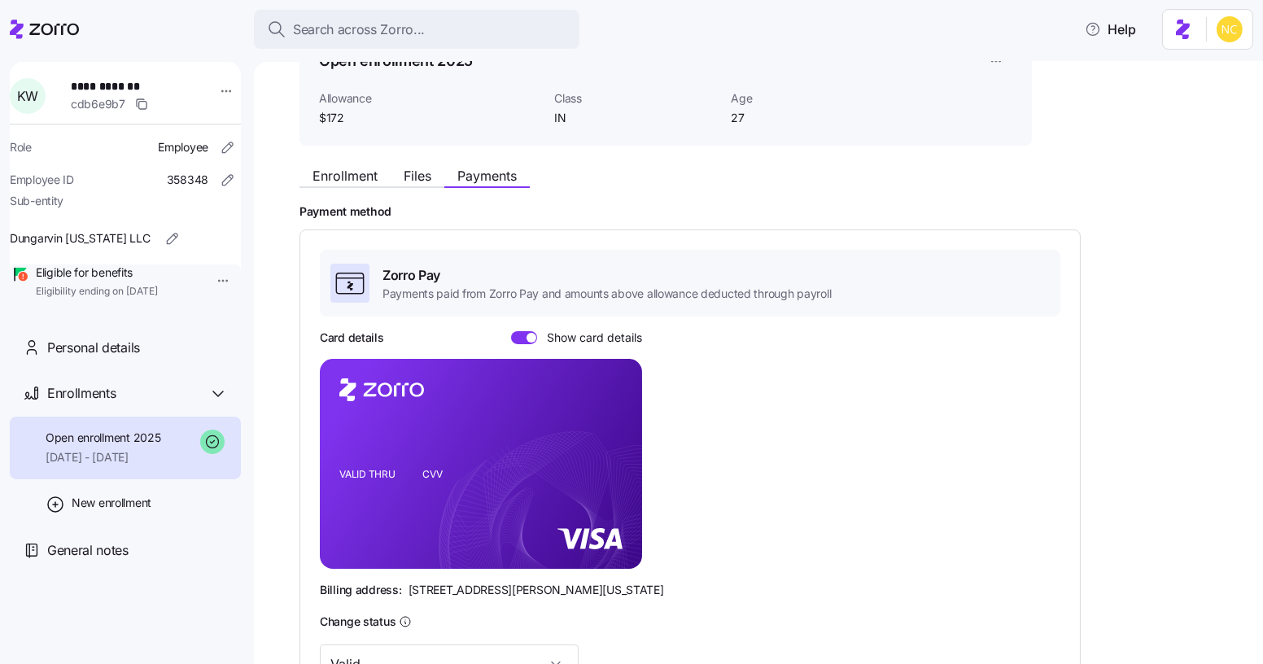
scroll to position [0, 0]
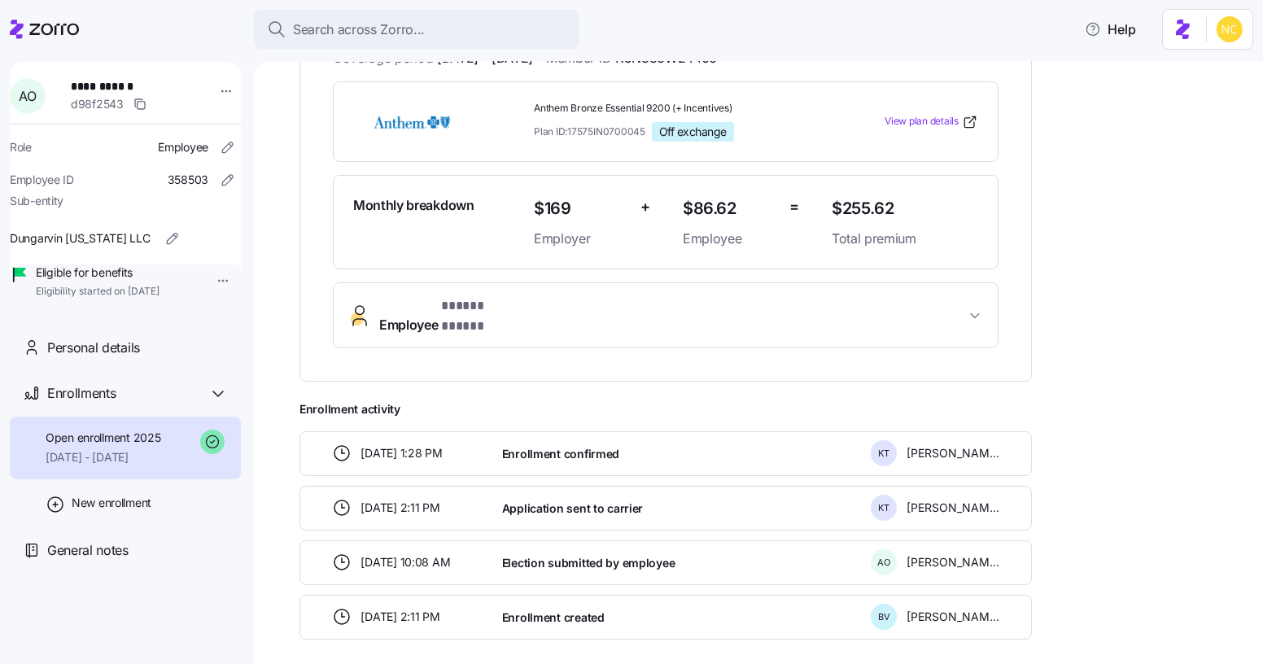
click at [410, 304] on button "Employee * ***** ***** *" at bounding box center [666, 315] width 664 height 65
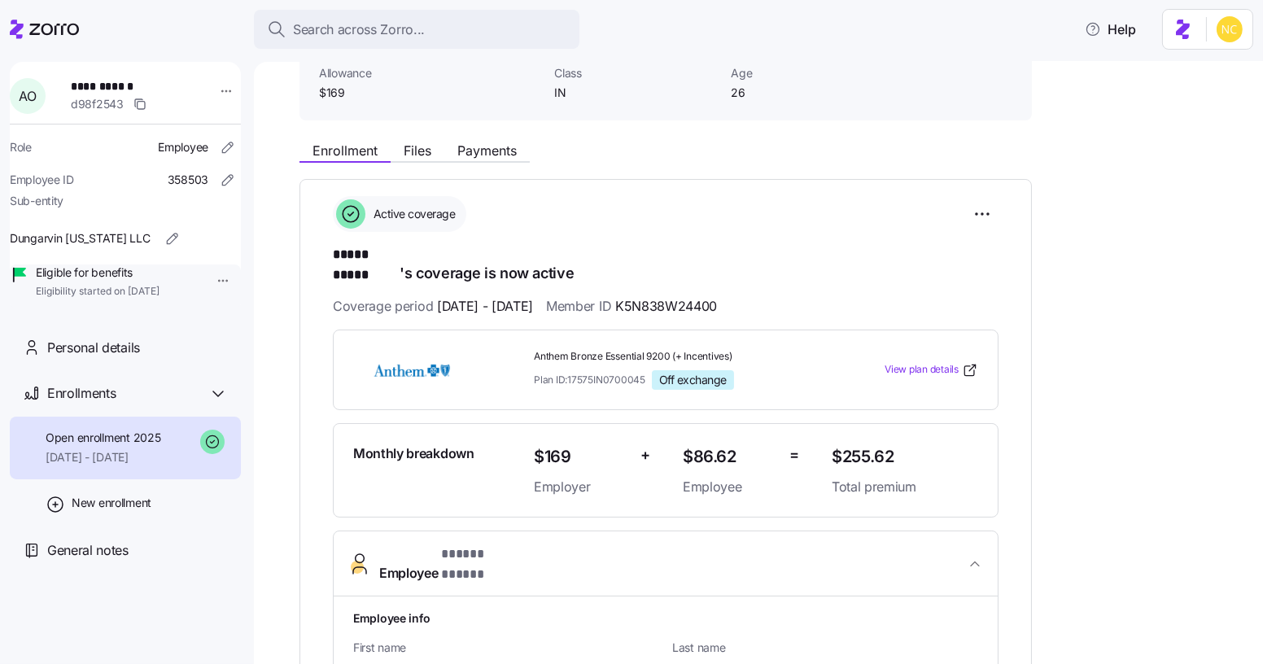
scroll to position [147, 0]
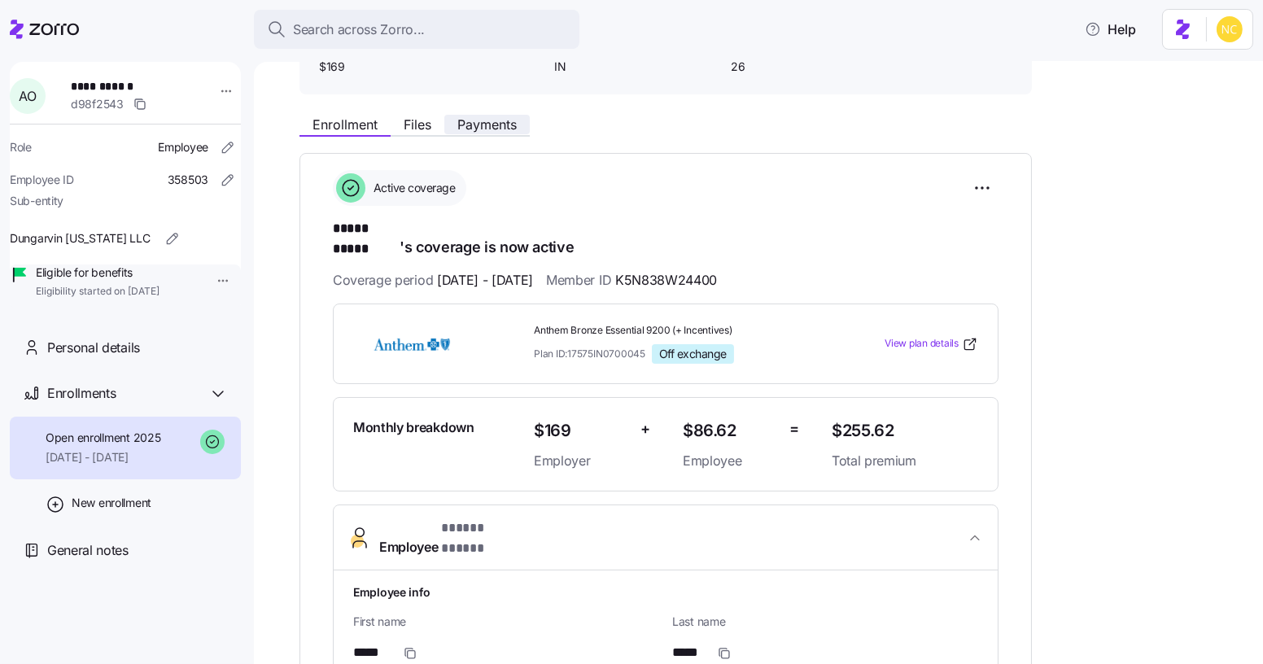
click at [474, 124] on span "Payments" at bounding box center [486, 124] width 59 height 13
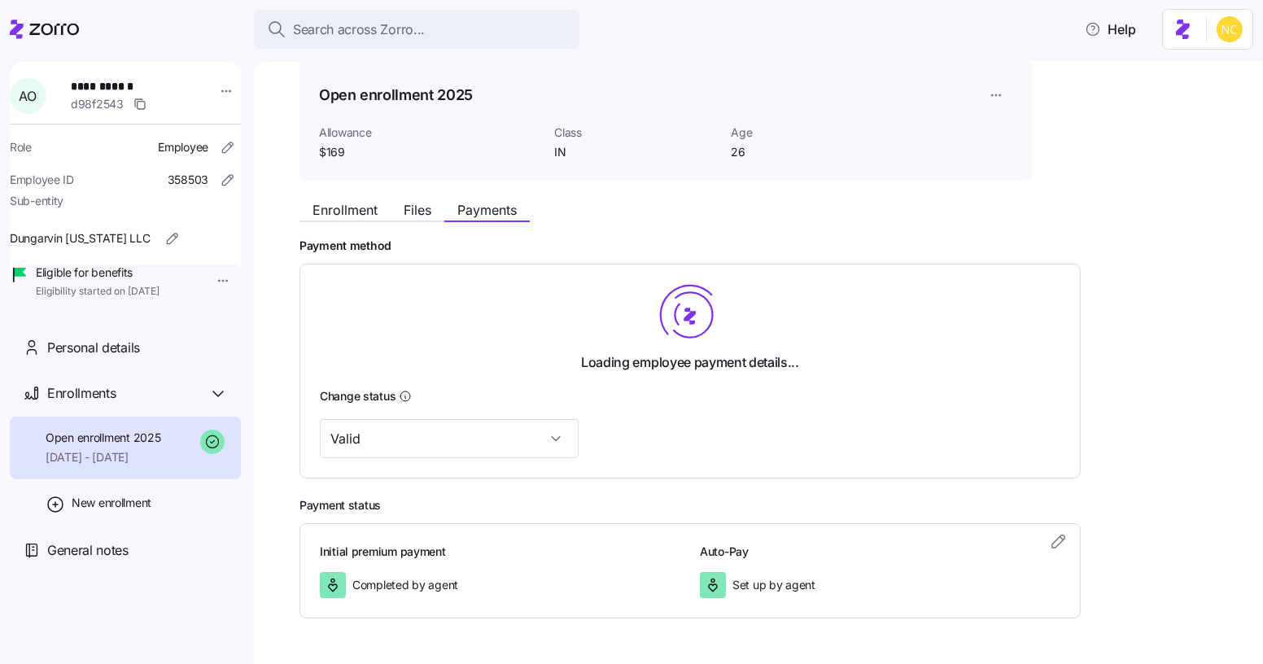
scroll to position [73, 0]
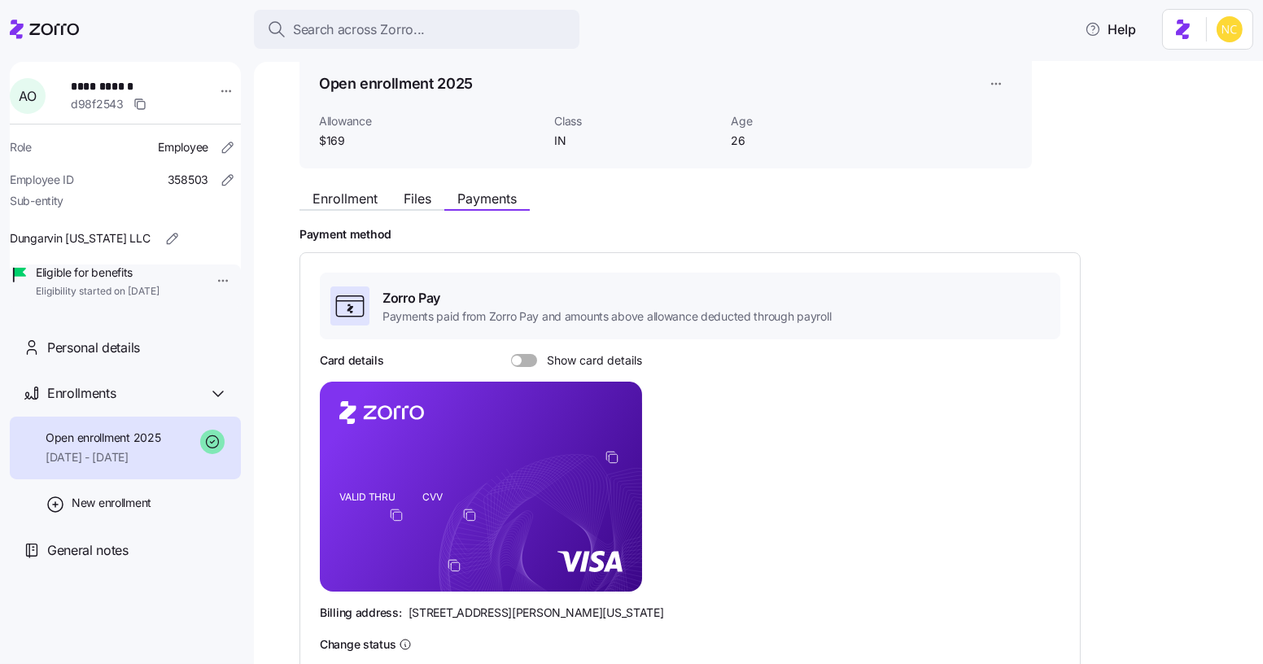
click at [519, 357] on span at bounding box center [517, 361] width 10 height 10
click at [511, 354] on input "Show card details" at bounding box center [511, 354] width 0 height 0
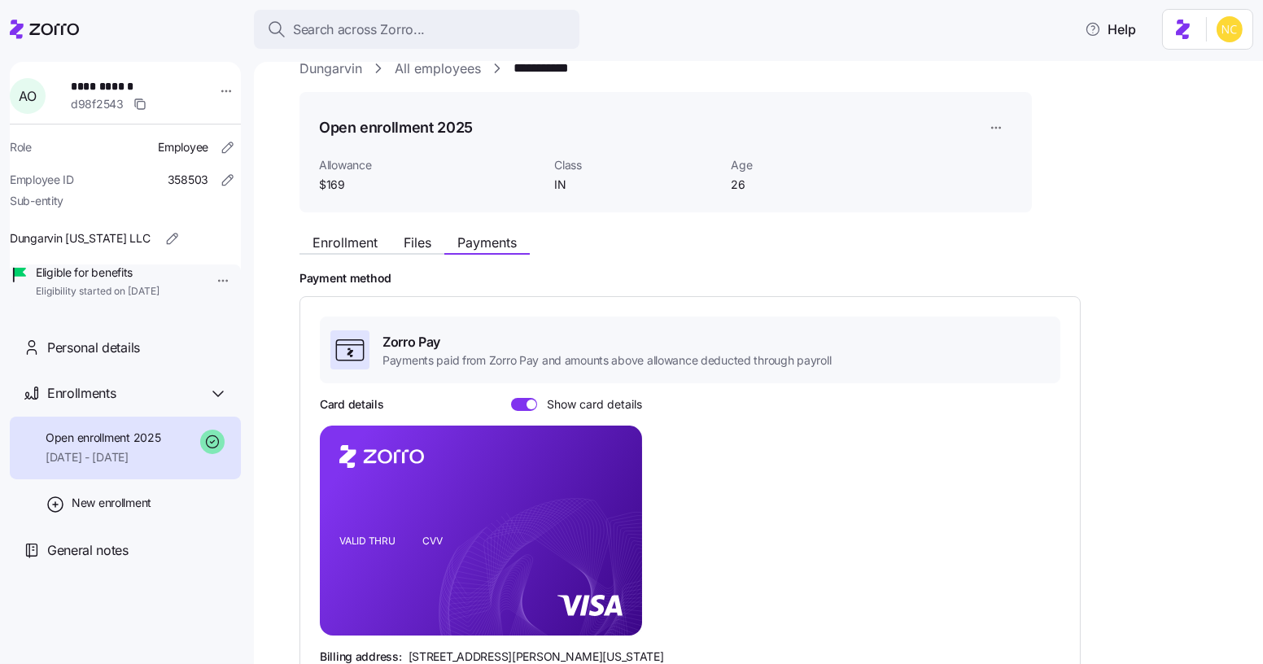
scroll to position [147, 0]
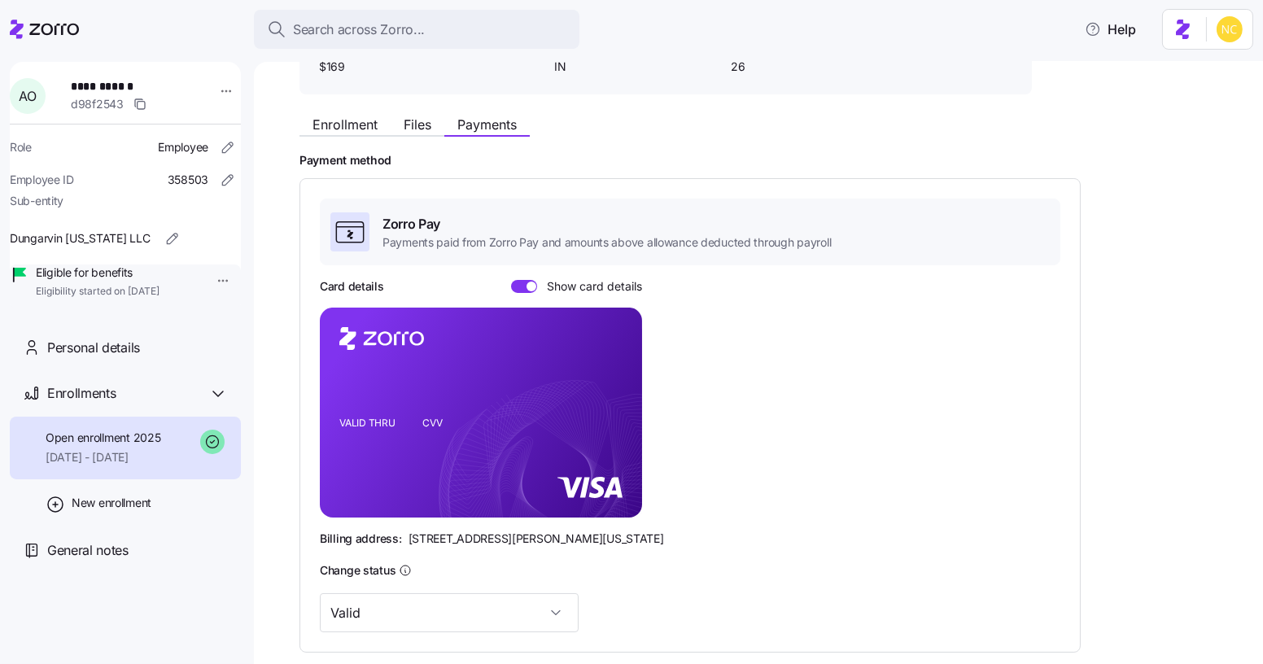
click at [344, 135] on div "Enrollment Files Payments" at bounding box center [414, 127] width 230 height 20
click at [341, 123] on span "Enrollment" at bounding box center [344, 124] width 65 height 13
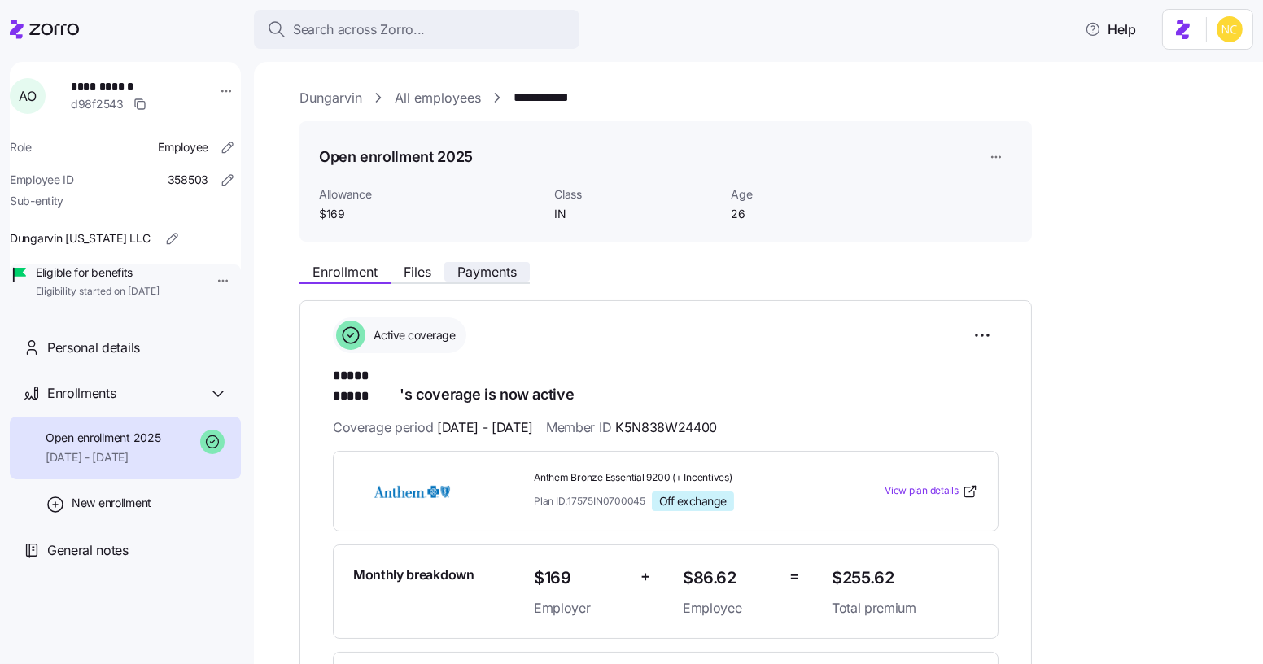
click at [501, 269] on span "Payments" at bounding box center [486, 271] width 59 height 13
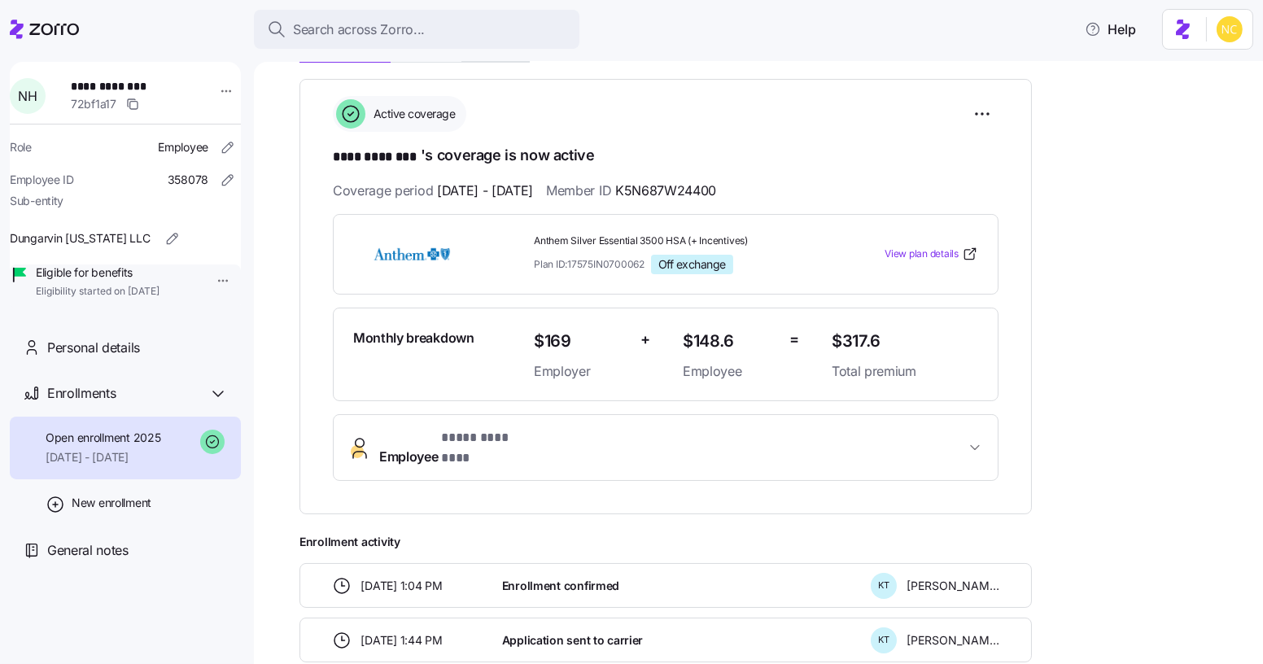
click at [487, 415] on button "Employee * **** ******** *" at bounding box center [666, 447] width 664 height 65
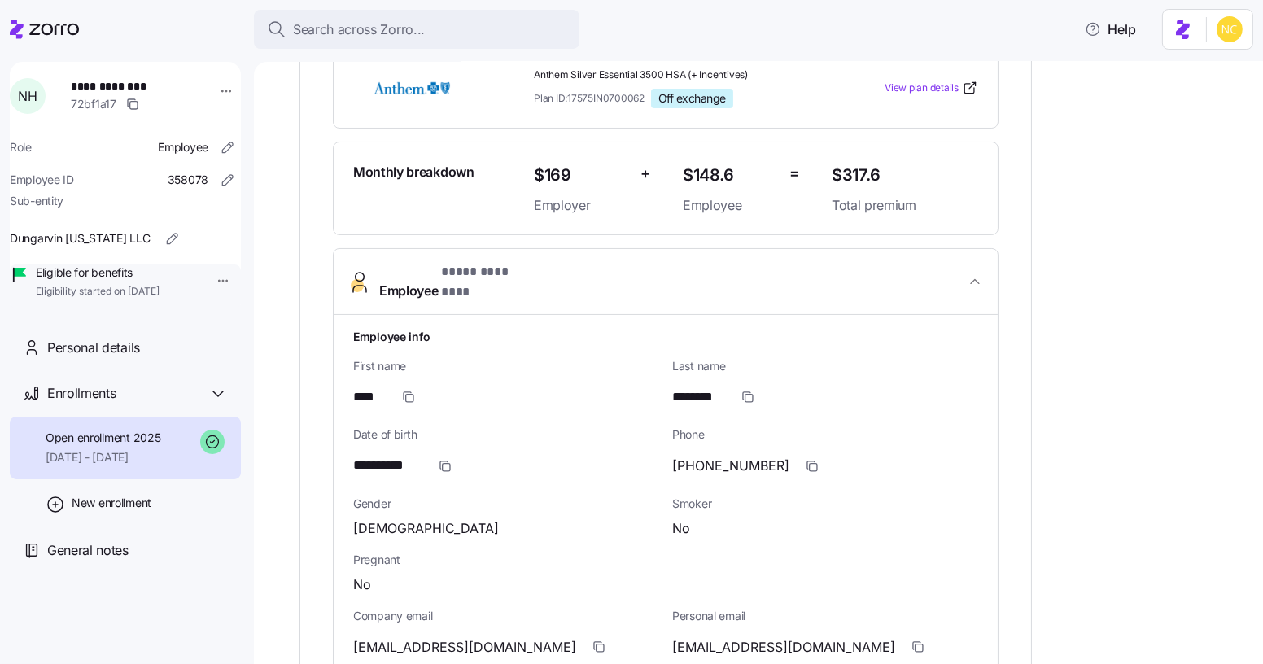
scroll to position [147, 0]
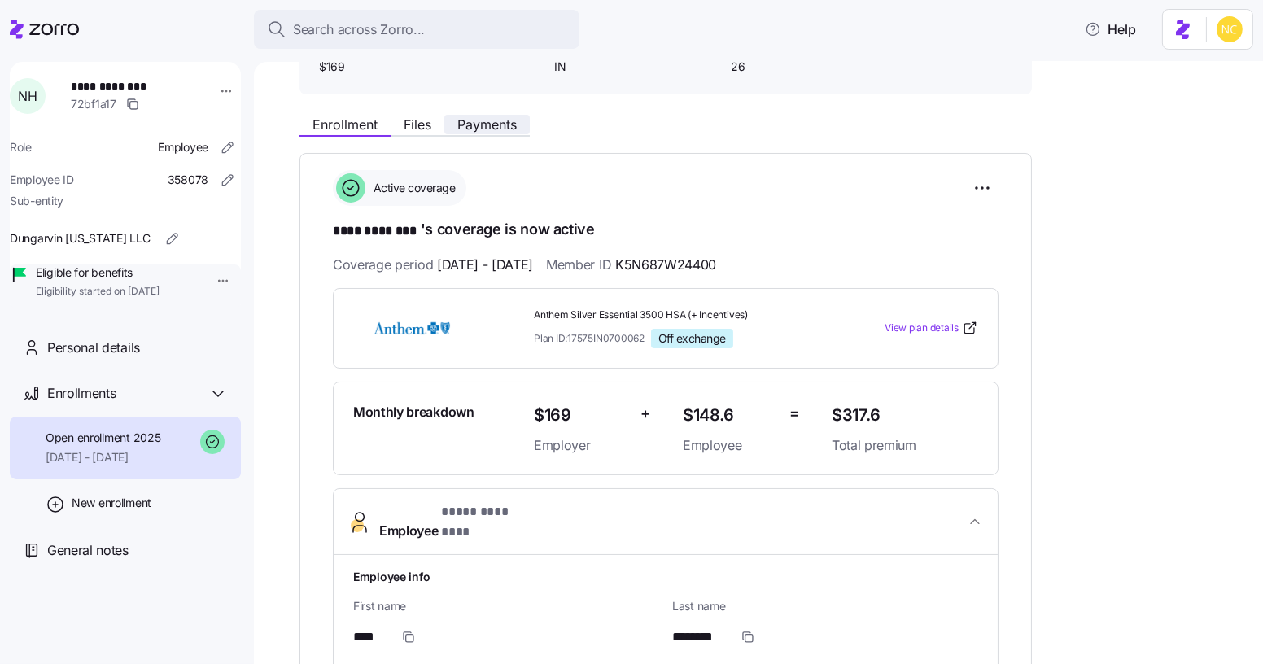
drag, startPoint x: 470, startPoint y: 120, endPoint x: 480, endPoint y: 130, distance: 14.4
click at [470, 120] on span "Payments" at bounding box center [486, 124] width 59 height 13
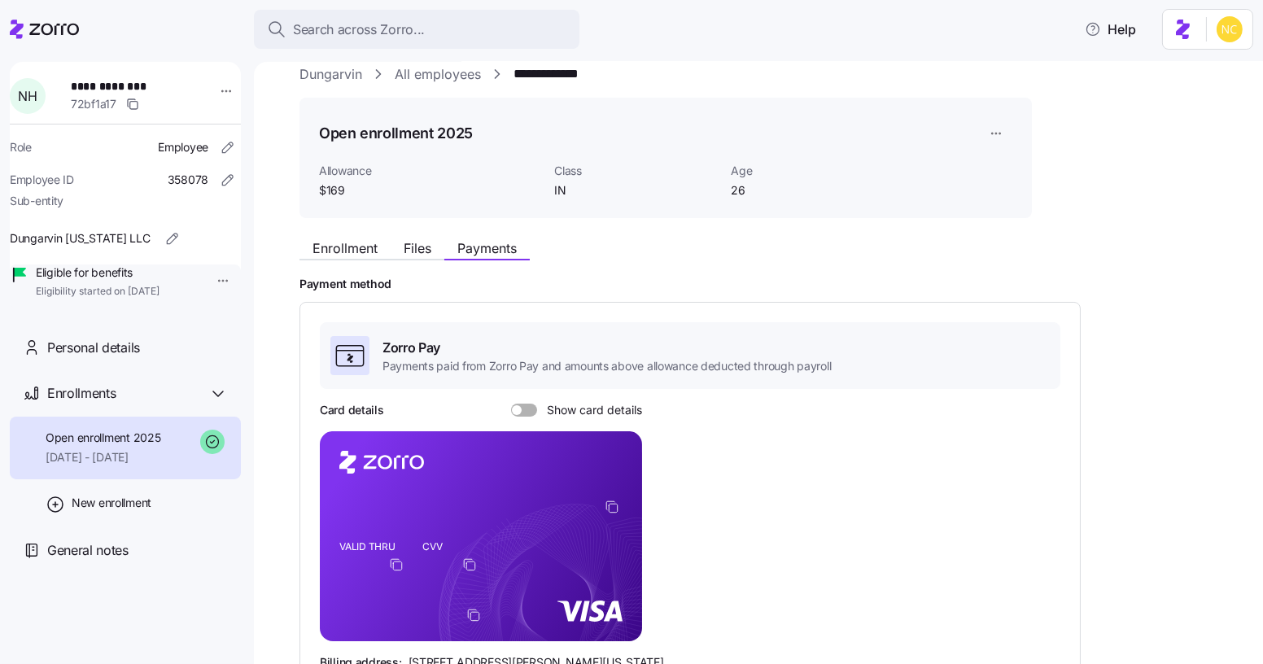
scroll to position [73, 0]
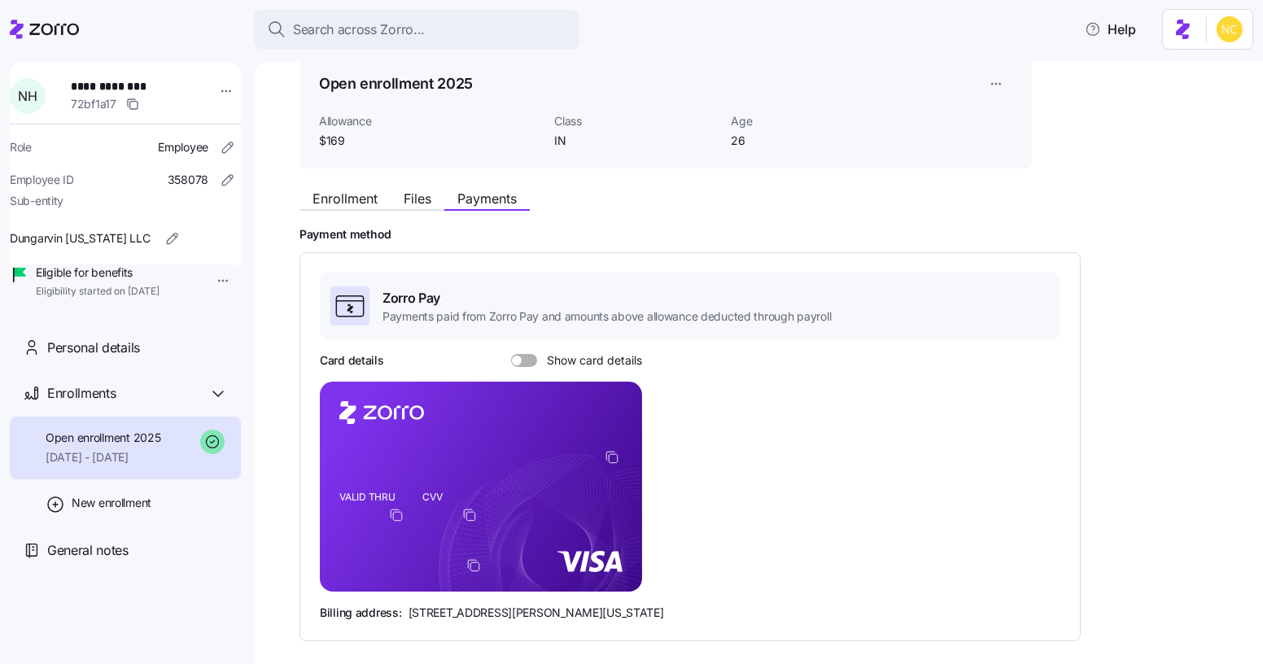
click at [605, 451] on icon "copy-to-clipboard" at bounding box center [612, 457] width 15 height 15
click at [524, 374] on div "Card details Show card details VALID THRU CVV Billing address: [STREET_ADDRESS]…" at bounding box center [690, 486] width 741 height 269
click at [518, 367] on div "Card details Show card details VALID THRU CVV Billing address: [STREET_ADDRESS]…" at bounding box center [690, 486] width 741 height 269
click at [513, 365] on label "Show card details" at bounding box center [576, 360] width 131 height 13
click at [511, 354] on input "Show card details" at bounding box center [511, 354] width 0 height 0
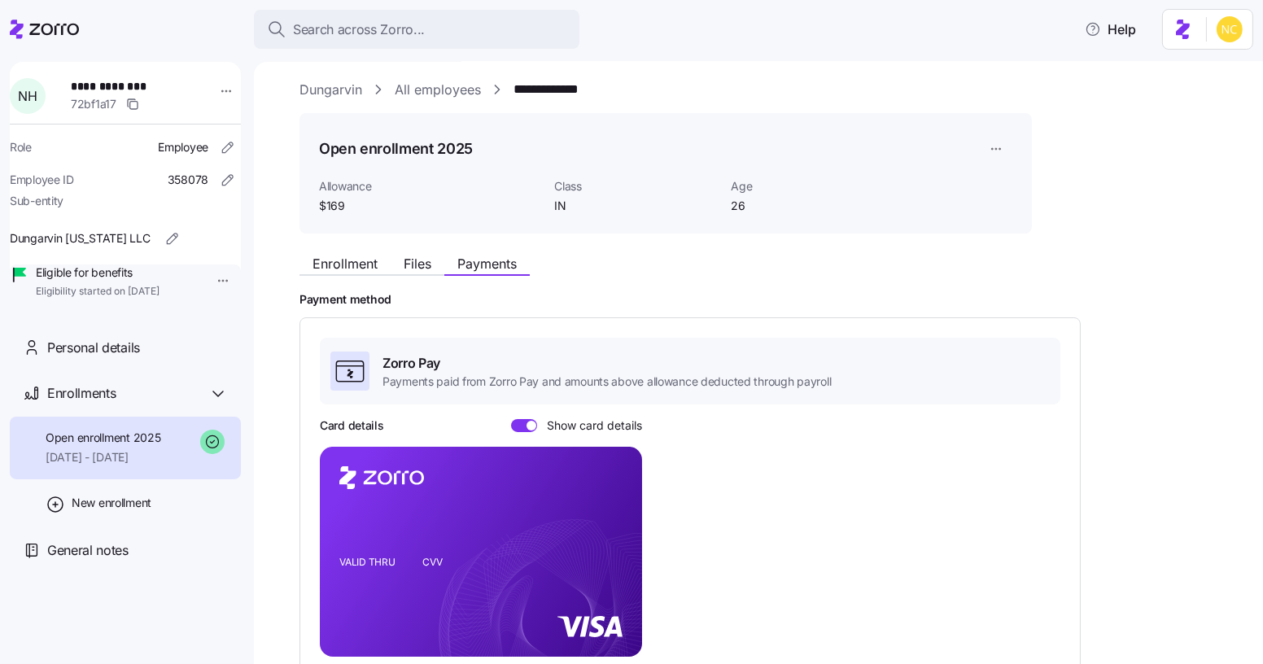
scroll to position [0, 0]
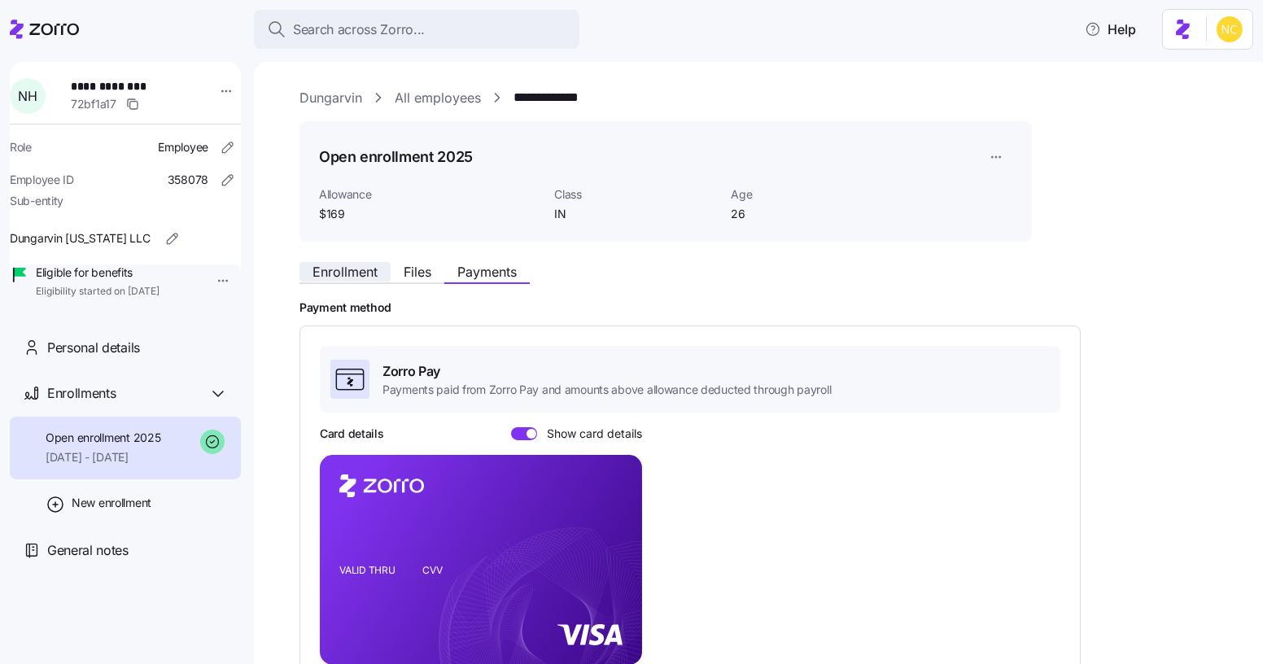
click at [343, 269] on span "Enrollment" at bounding box center [344, 271] width 65 height 13
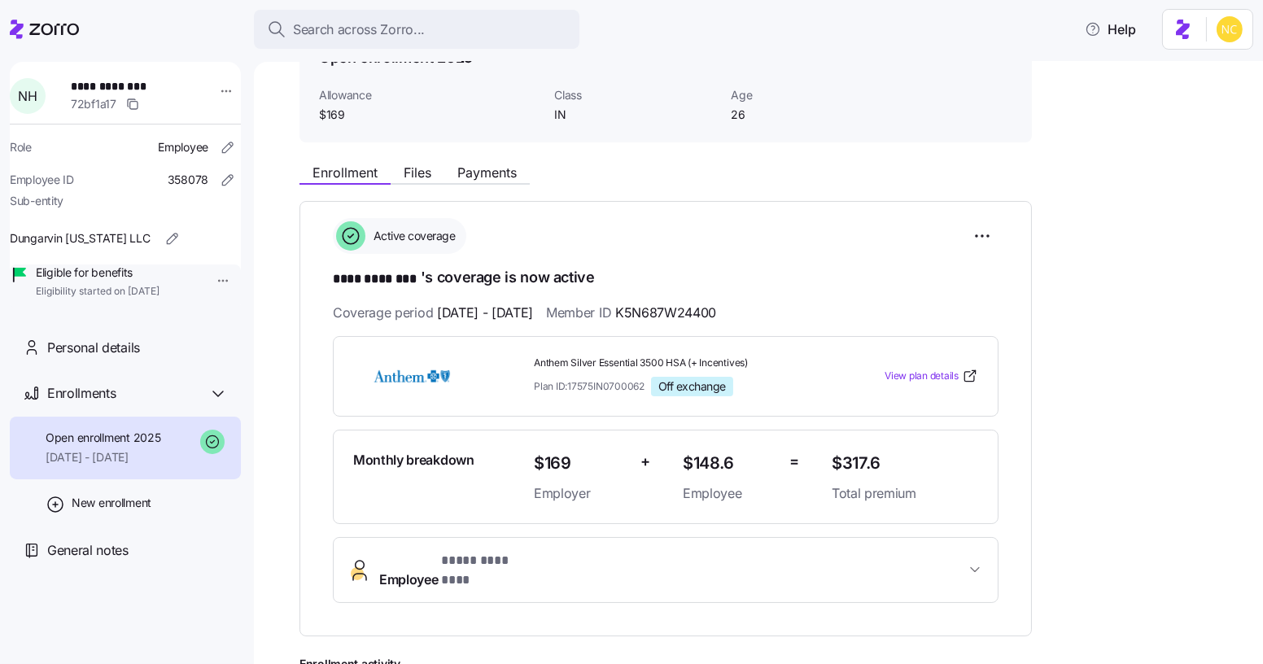
scroll to position [73, 0]
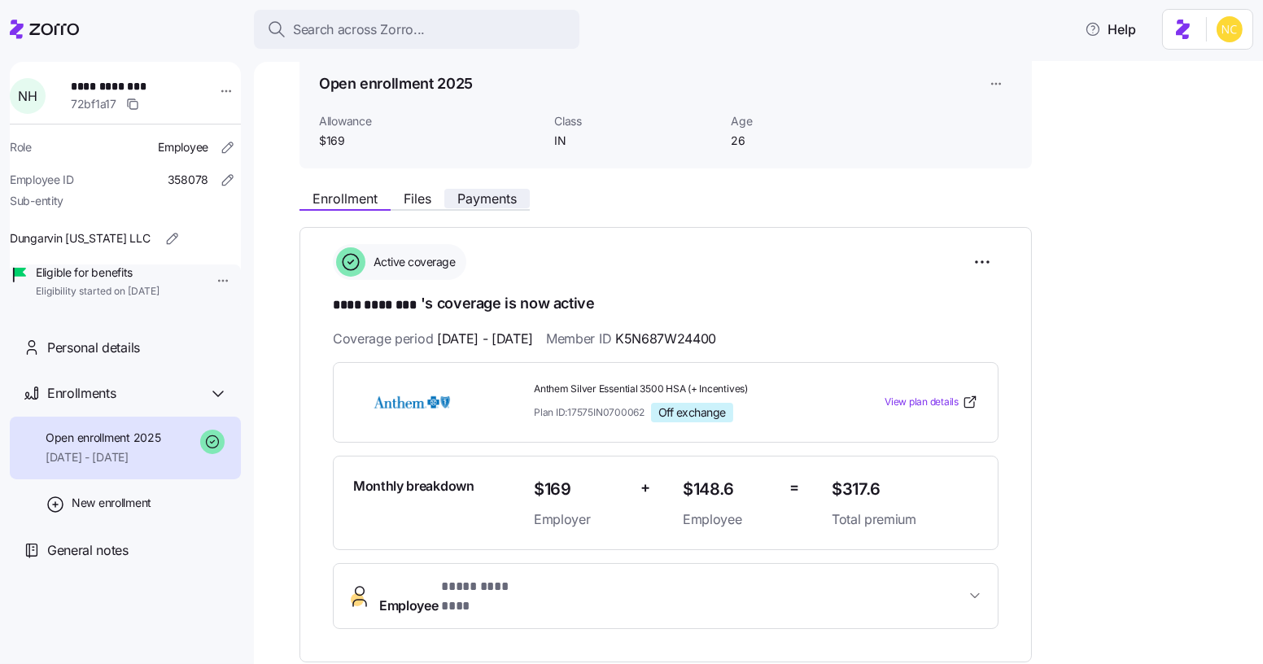
click at [454, 189] on button "Payments" at bounding box center [486, 199] width 85 height 20
